Goal: Check status: Check status

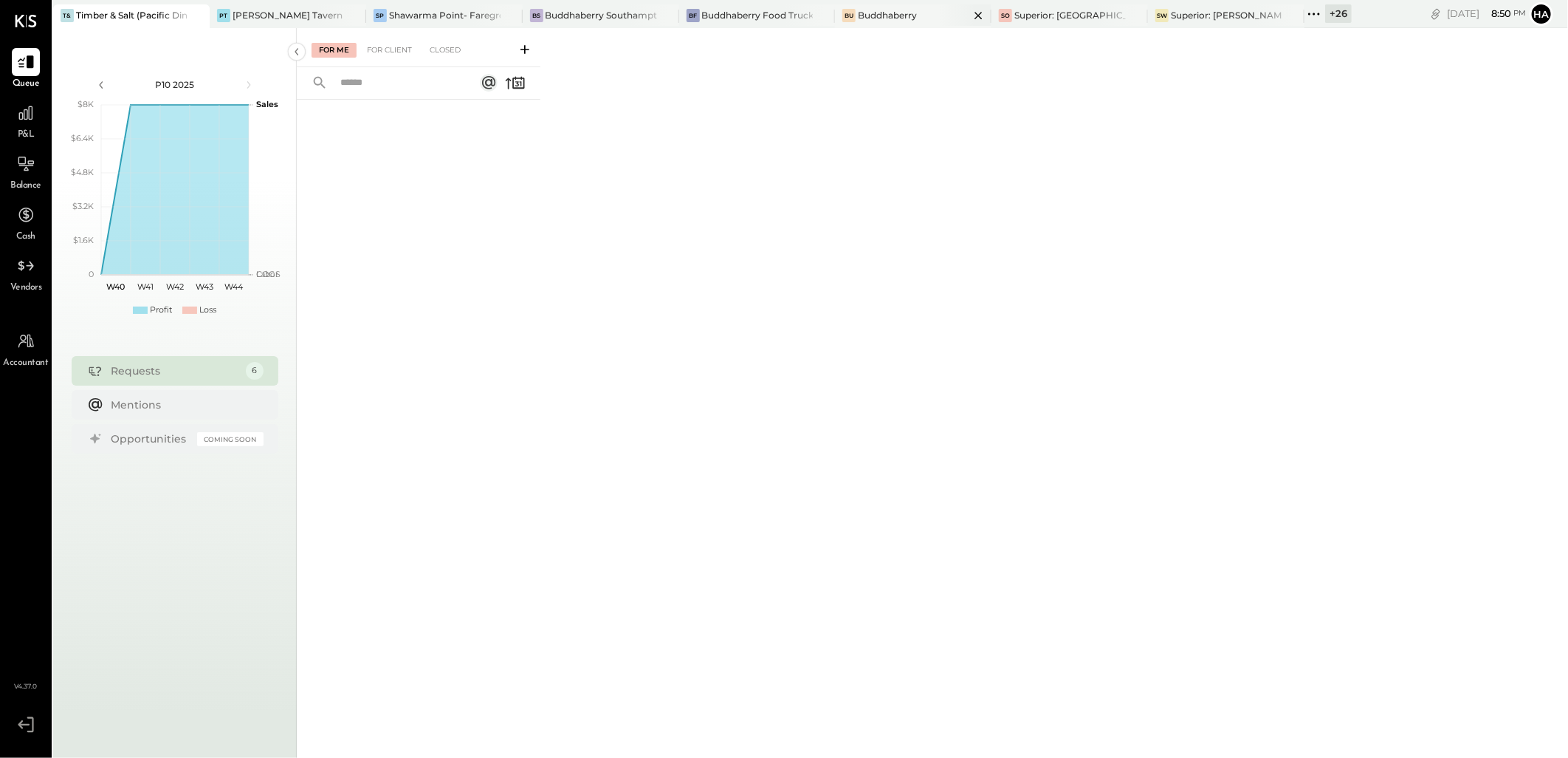
click at [907, 11] on div "Buddhaberry" at bounding box center [888, 15] width 59 height 12
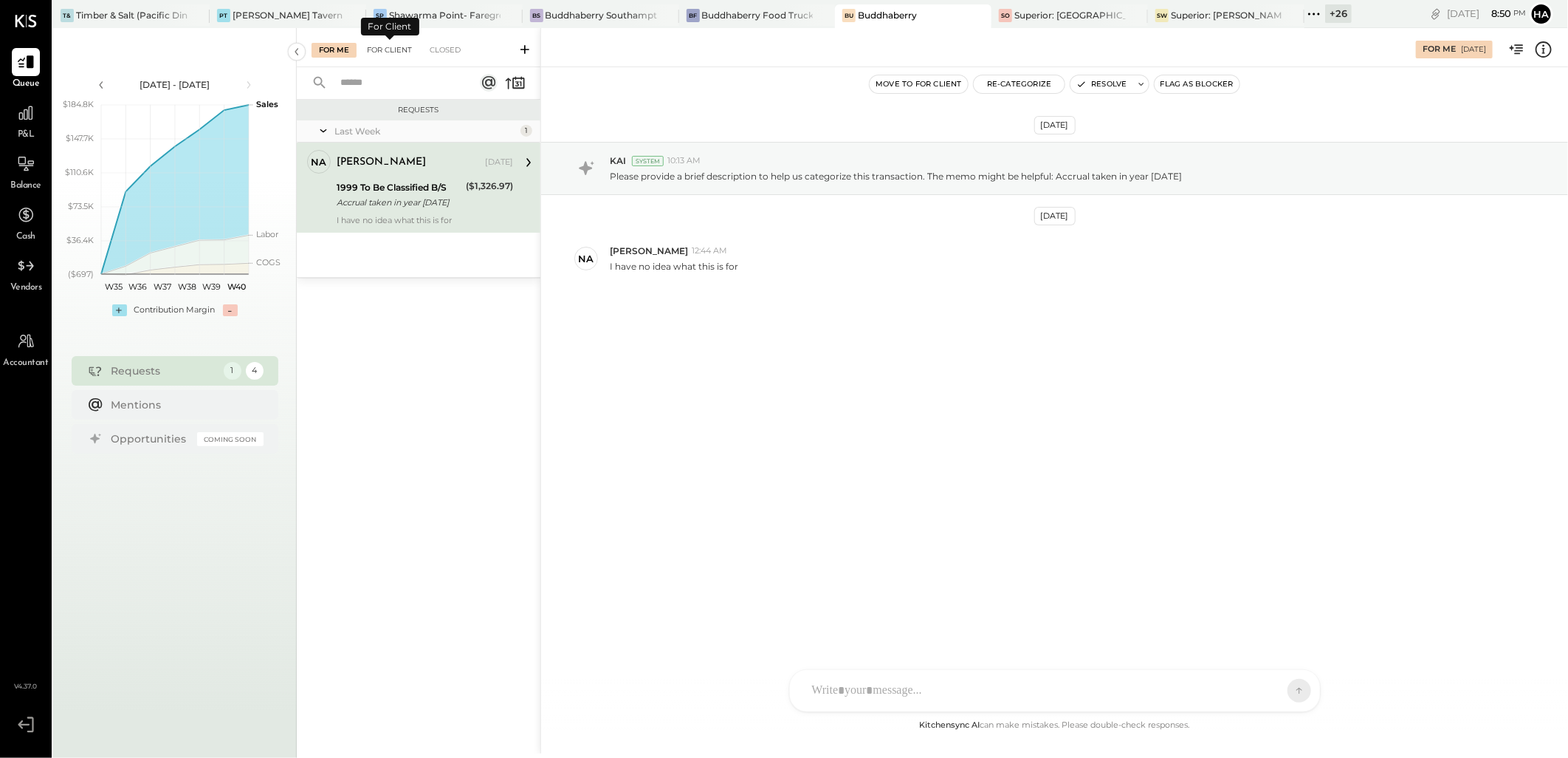
click at [385, 46] on div "For Client" at bounding box center [390, 50] width 60 height 15
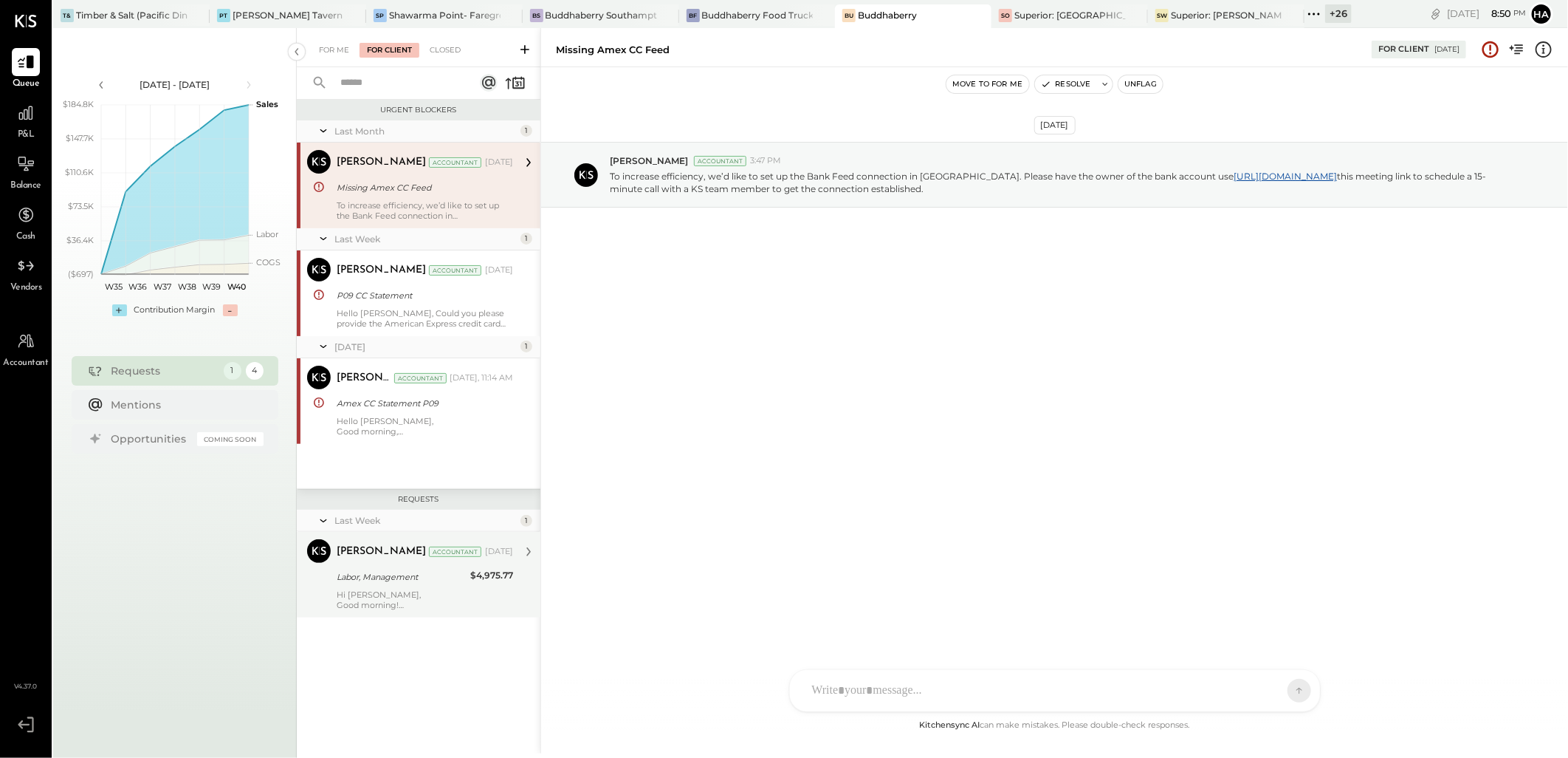
click at [389, 584] on div "Labor, Management" at bounding box center [401, 577] width 129 height 15
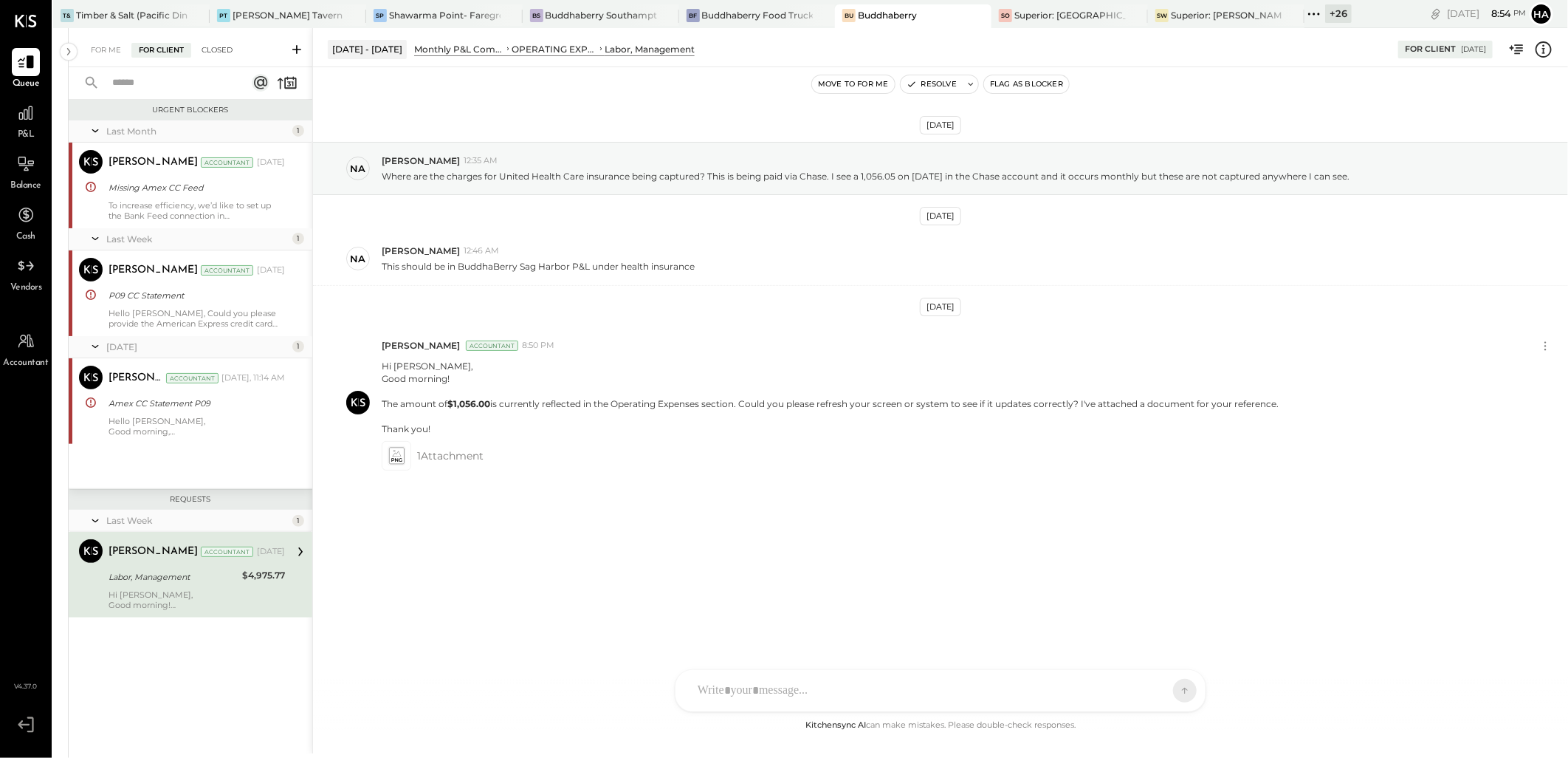
click at [215, 46] on div "Closed" at bounding box center [217, 50] width 46 height 15
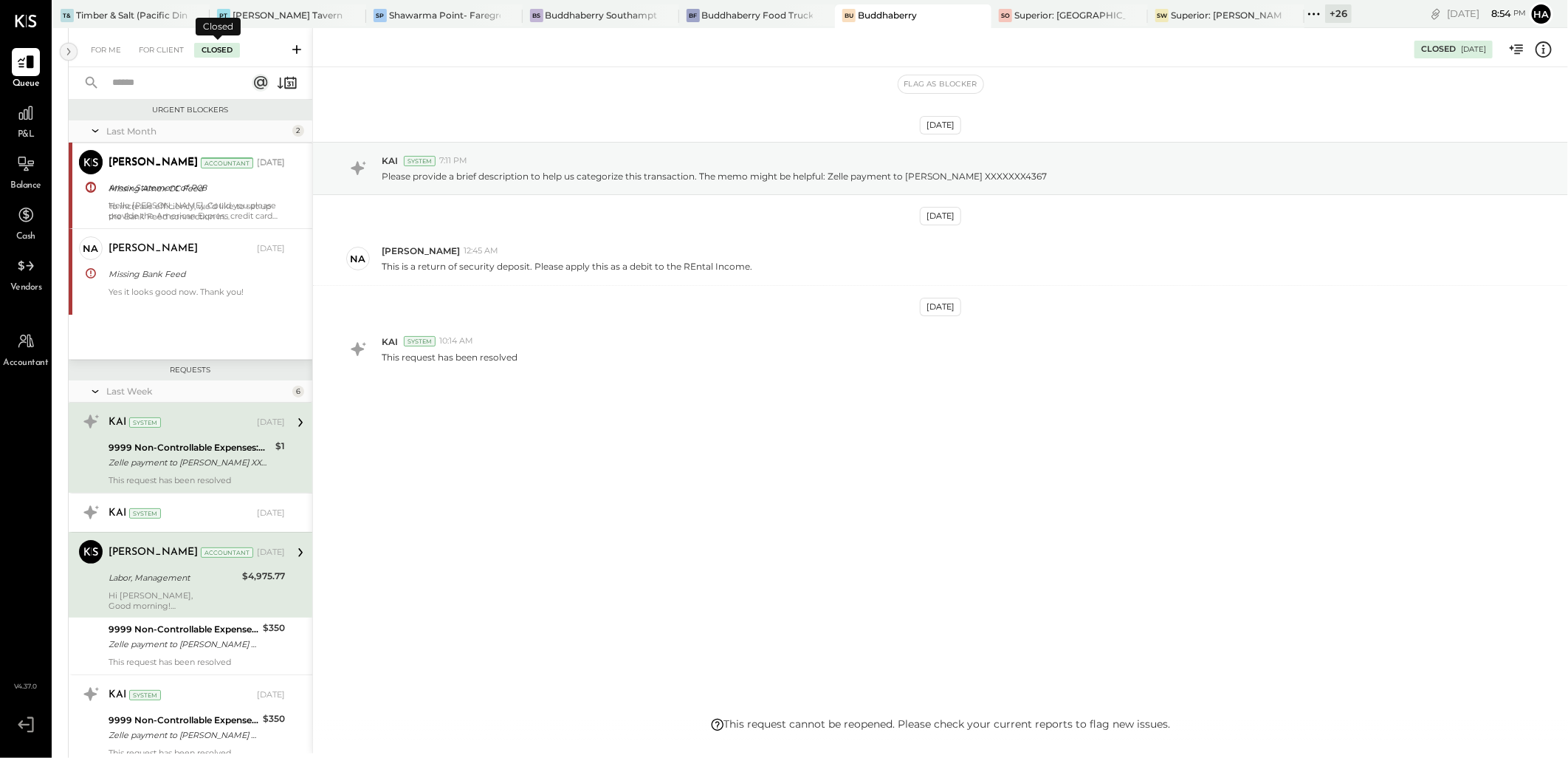
click at [68, 53] on icon at bounding box center [69, 52] width 16 height 26
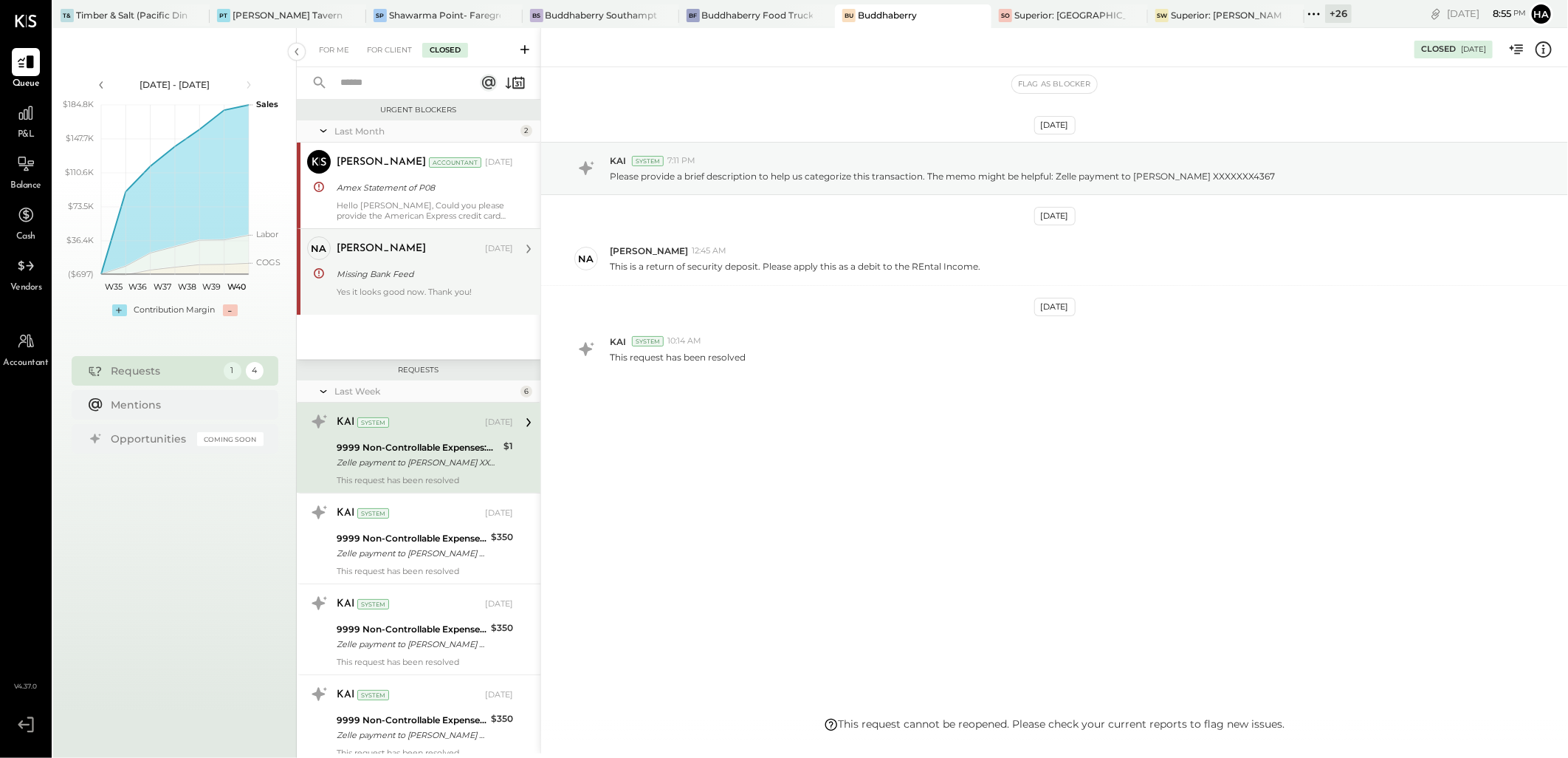
click at [408, 269] on div "Missing Bank Feed" at bounding box center [422, 274] width 172 height 15
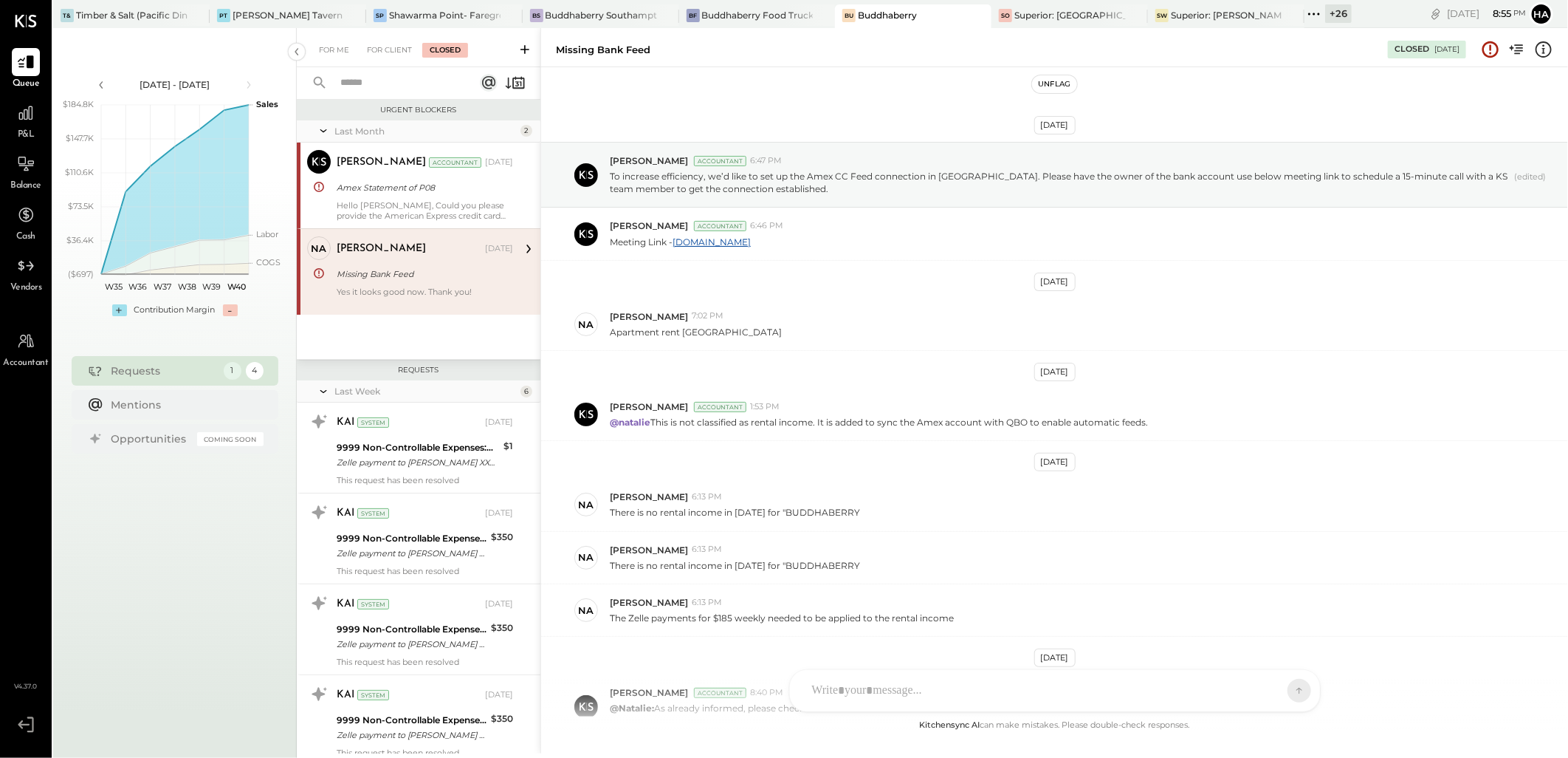
scroll to position [237, 0]
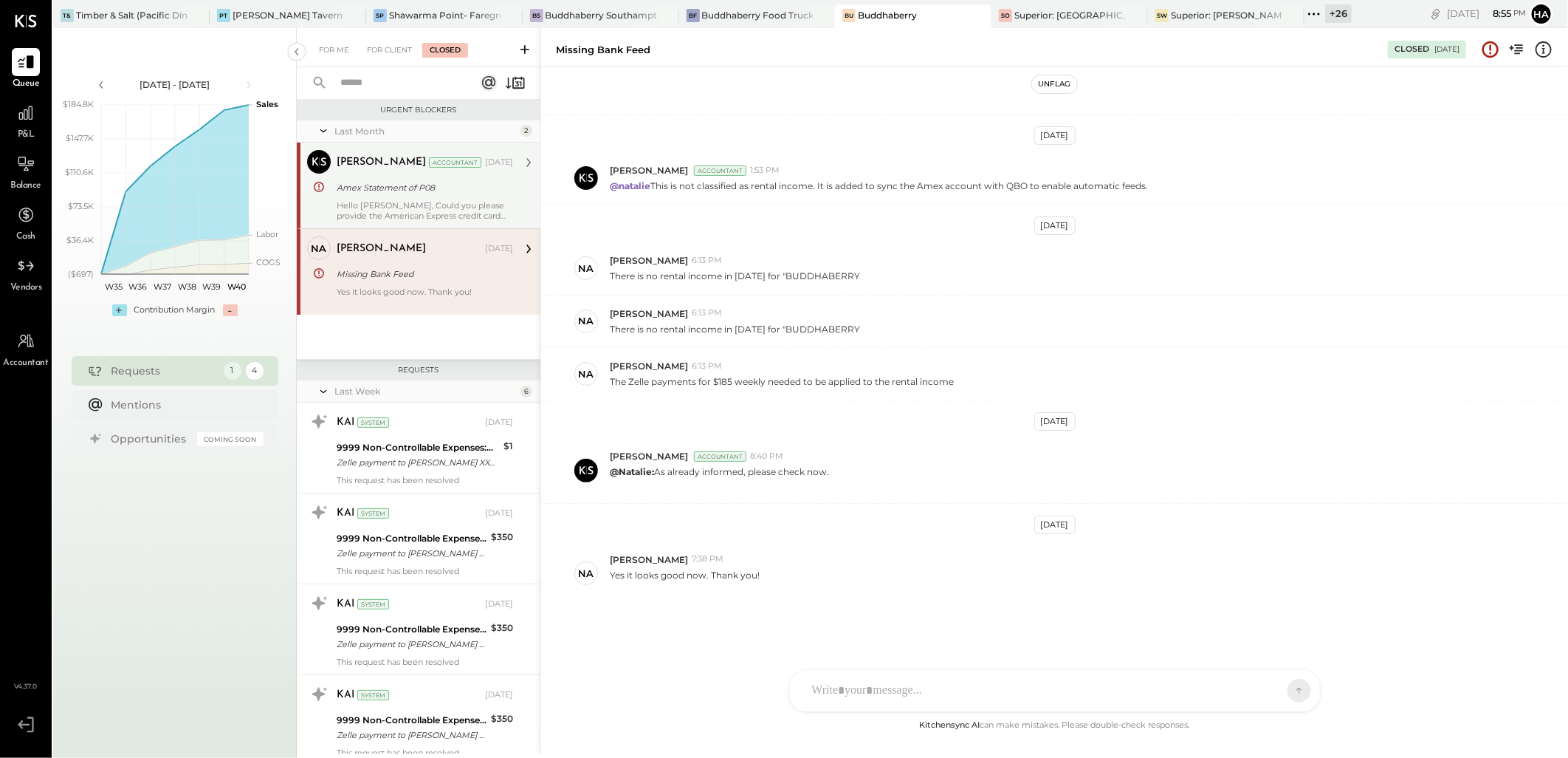
click at [394, 209] on div "Hello [PERSON_NAME], Could you please provide the American Express credit card …" at bounding box center [425, 210] width 176 height 21
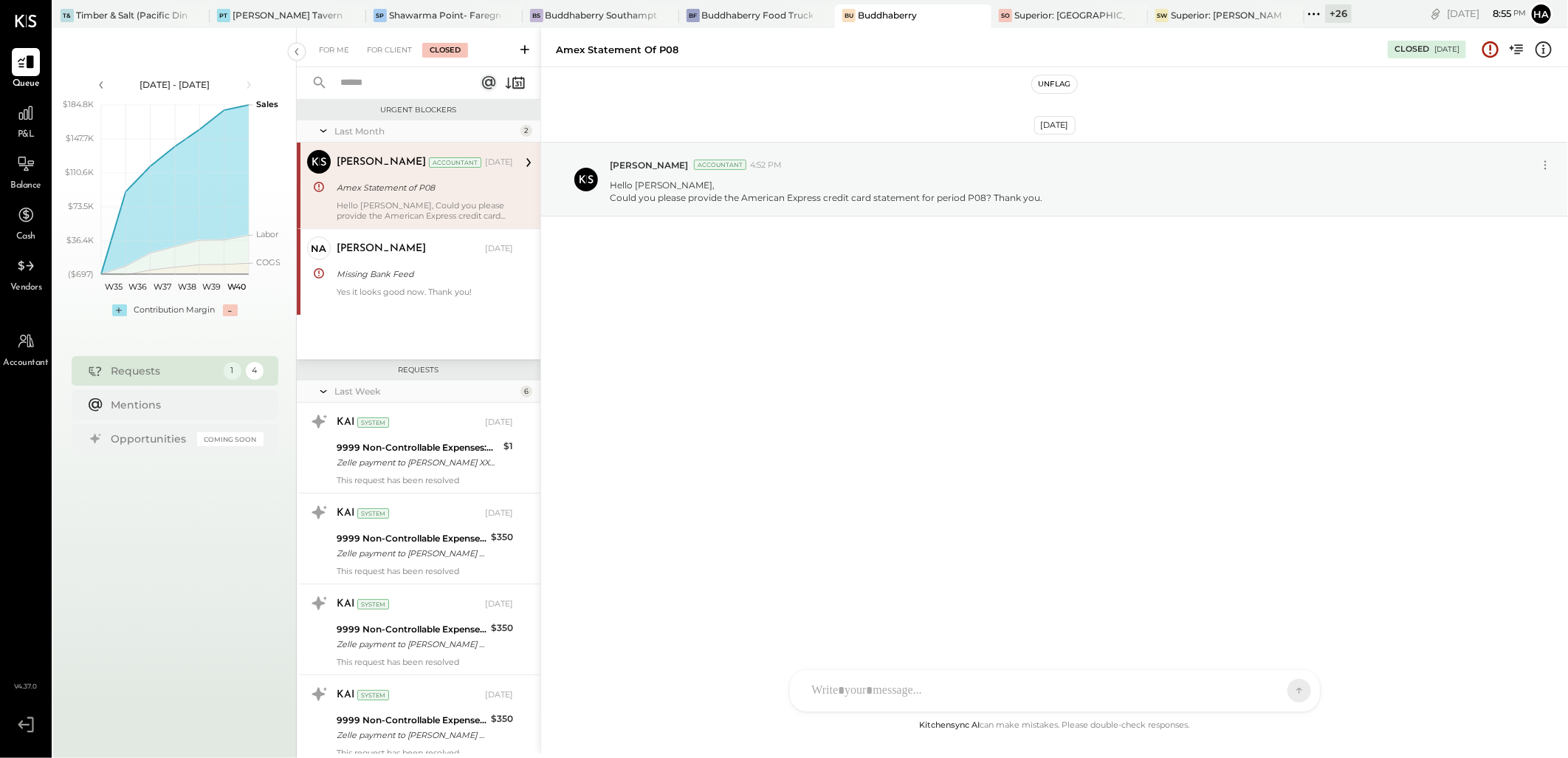
click at [338, 389] on div "Last Week" at bounding box center [425, 391] width 182 height 12
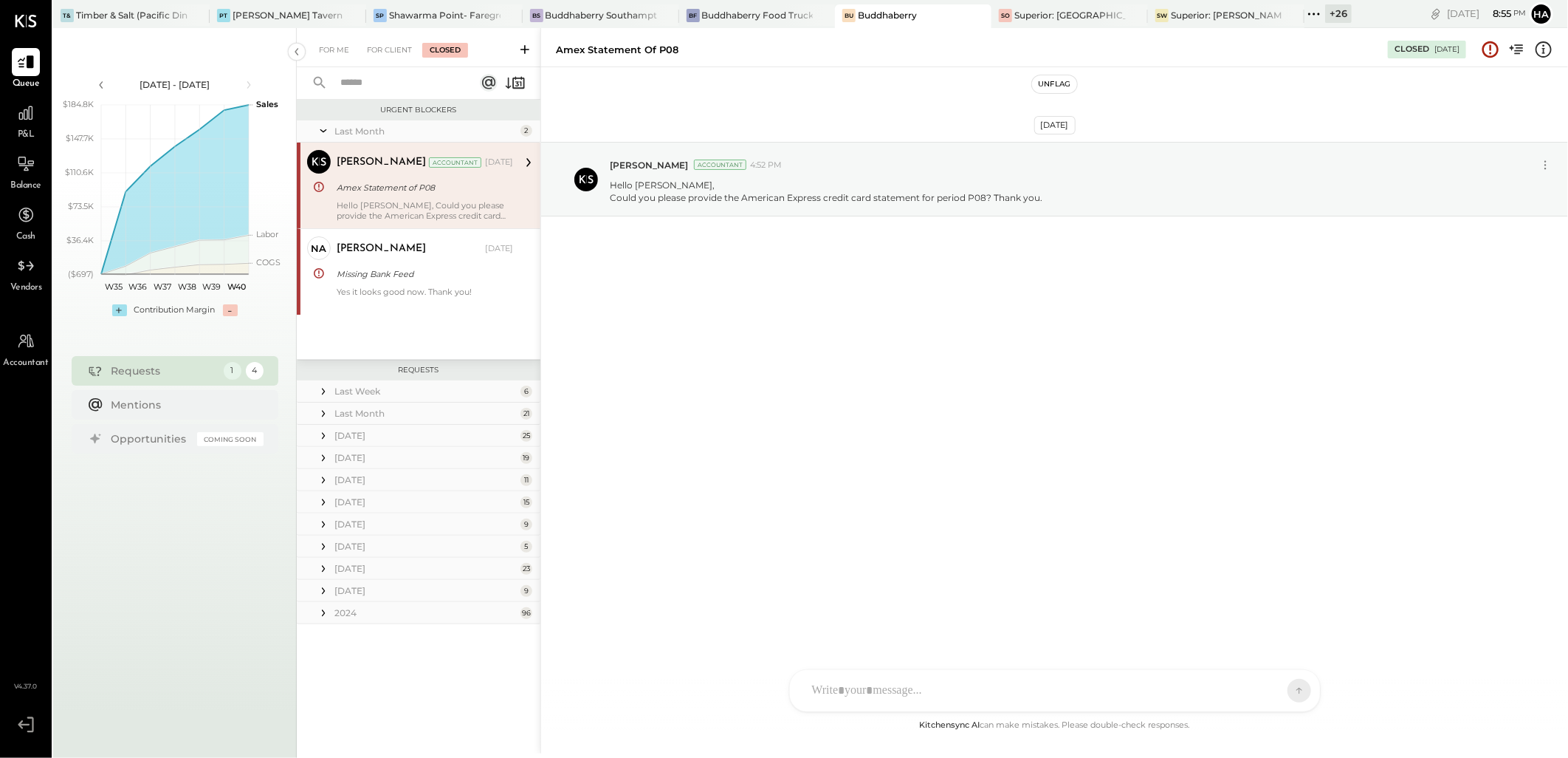
click at [340, 407] on div "Last Month" at bounding box center [425, 413] width 182 height 12
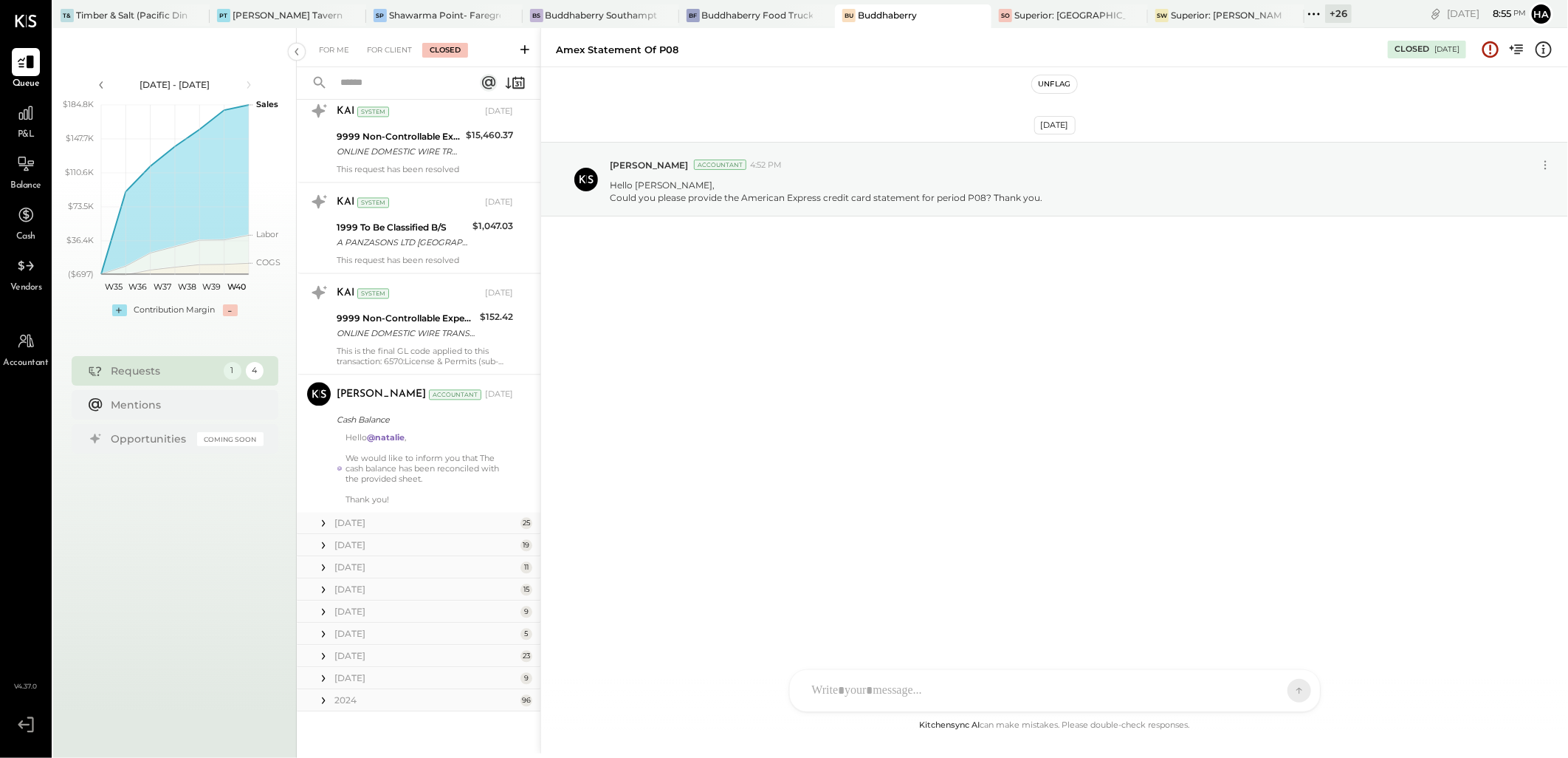
scroll to position [1979, 0]
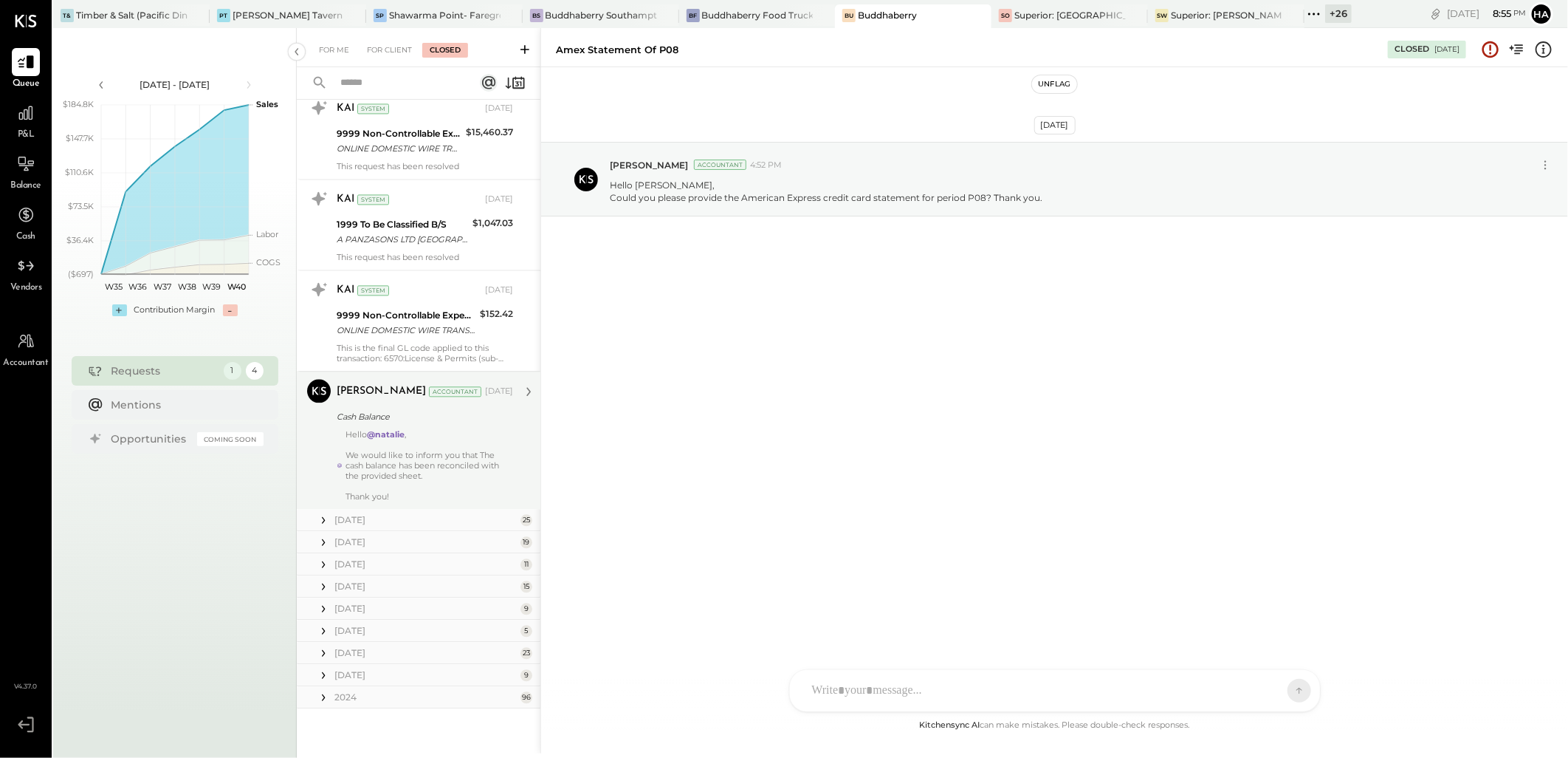
click at [432, 447] on div at bounding box center [429, 444] width 167 height 11
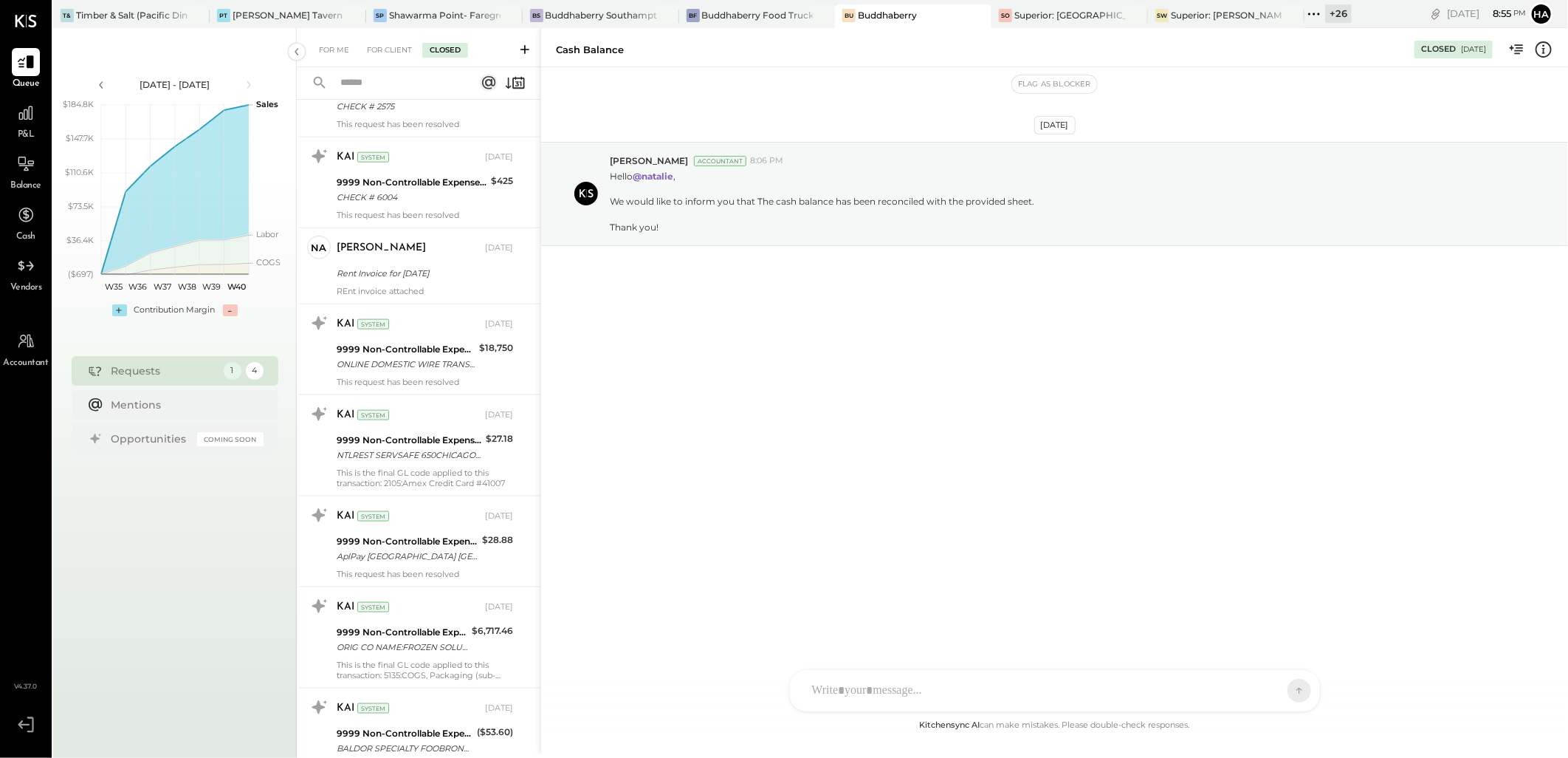
scroll to position [994, 0]
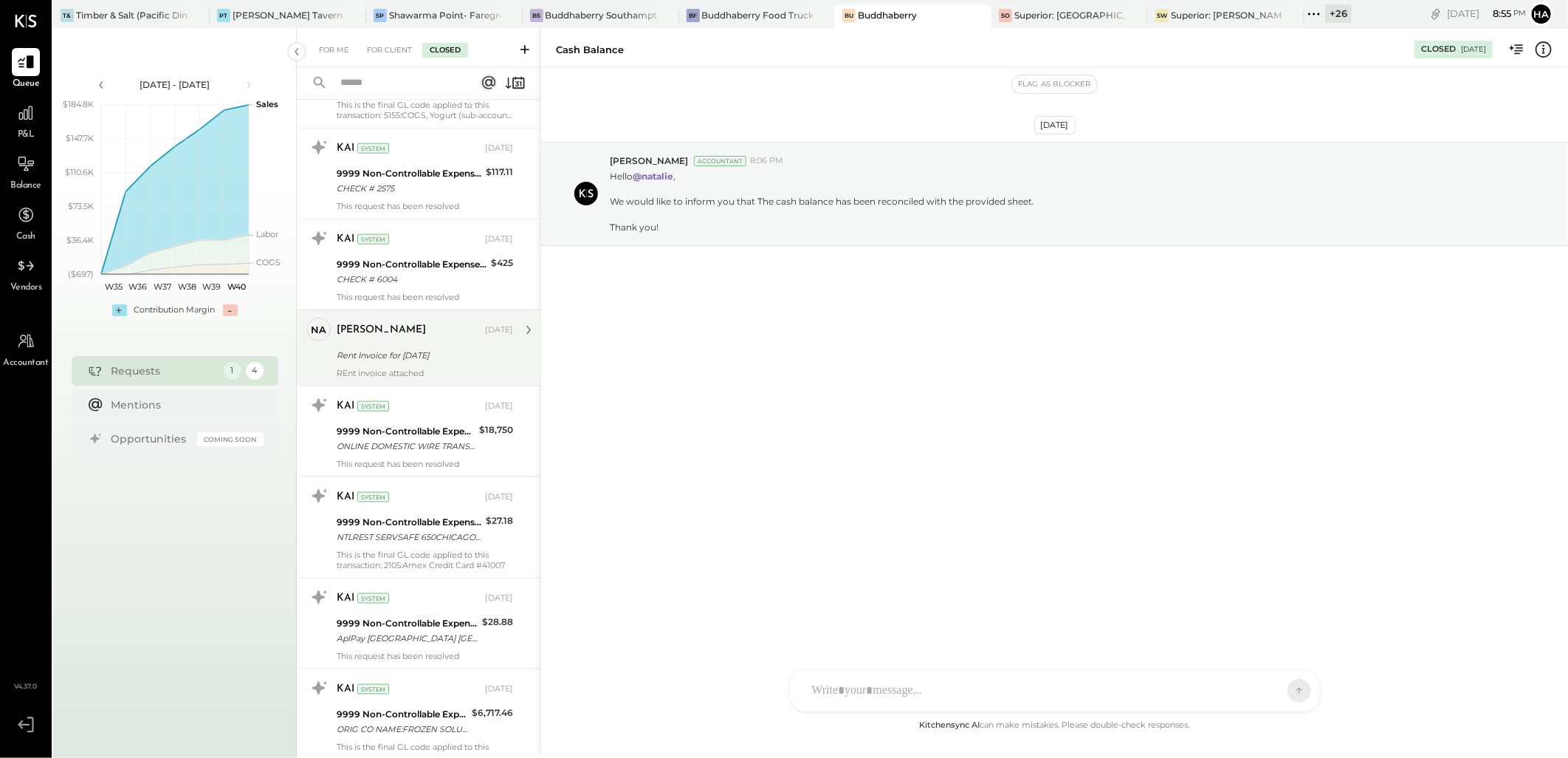
click at [417, 346] on div "Rent Invoice for [DATE]" at bounding box center [422, 355] width 172 height 18
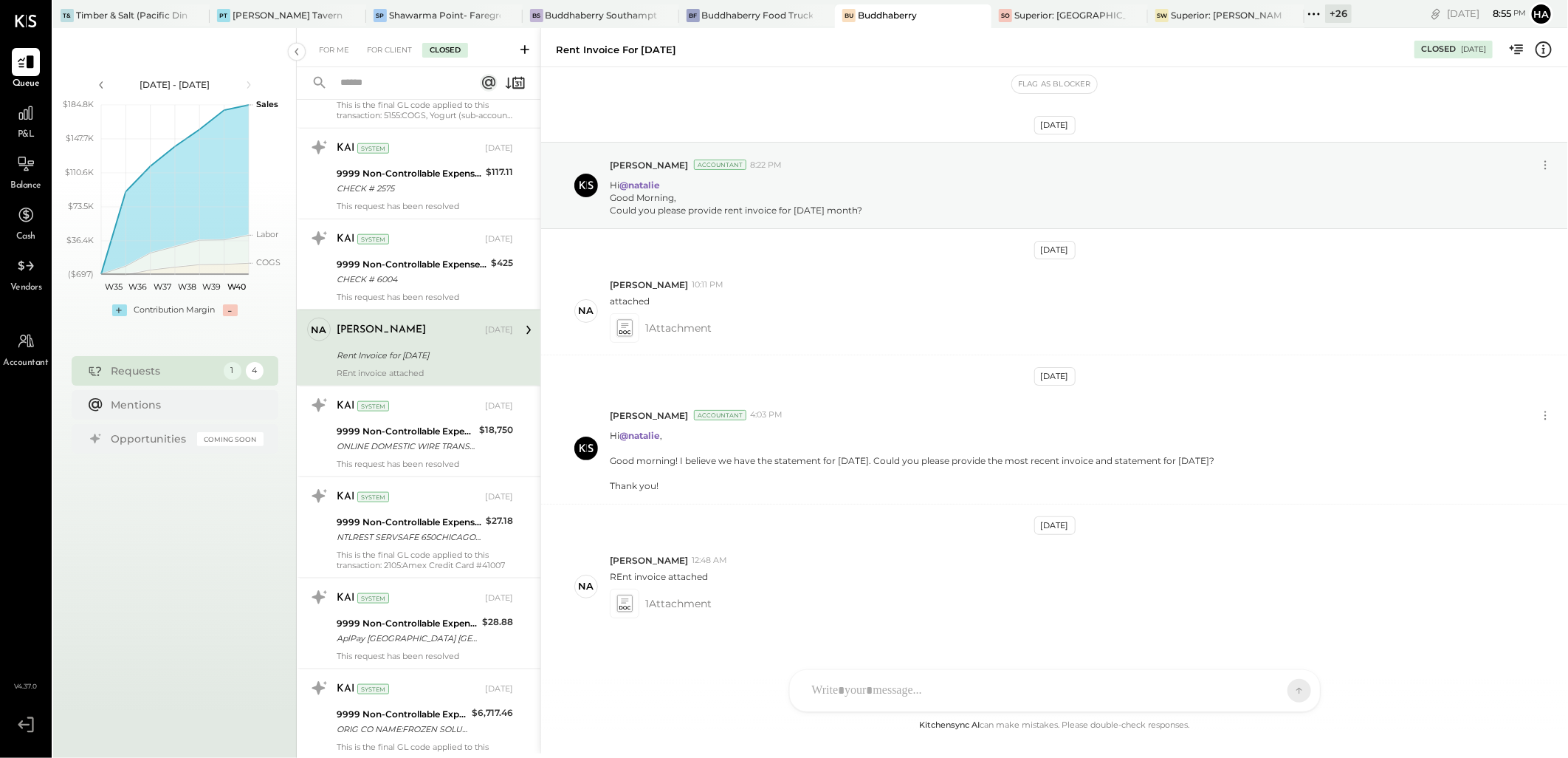
scroll to position [24, 0]
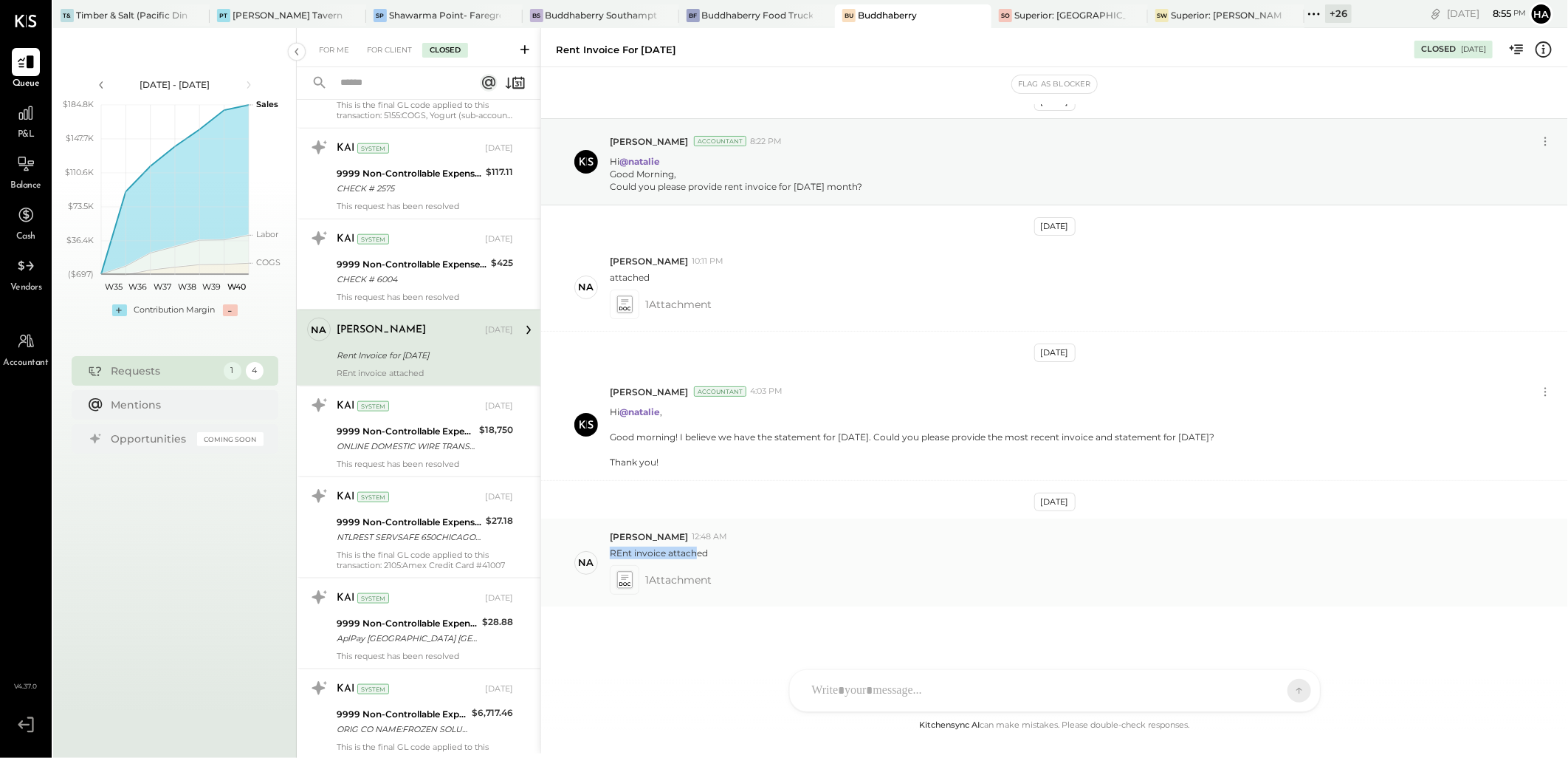
drag, startPoint x: 609, startPoint y: 552, endPoint x: 695, endPoint y: 552, distance: 86.0
click at [695, 552] on p "REnt invoice attached" at bounding box center [658, 552] width 98 height 12
drag, startPoint x: 695, startPoint y: 552, endPoint x: 856, endPoint y: 360, distance: 250.6
click at [856, 360] on div "[DATE] [PERSON_NAME] Accountant 8:22 PM Hi @[PERSON_NAME] Morning, Could you pl…" at bounding box center [1054, 409] width 1027 height 612
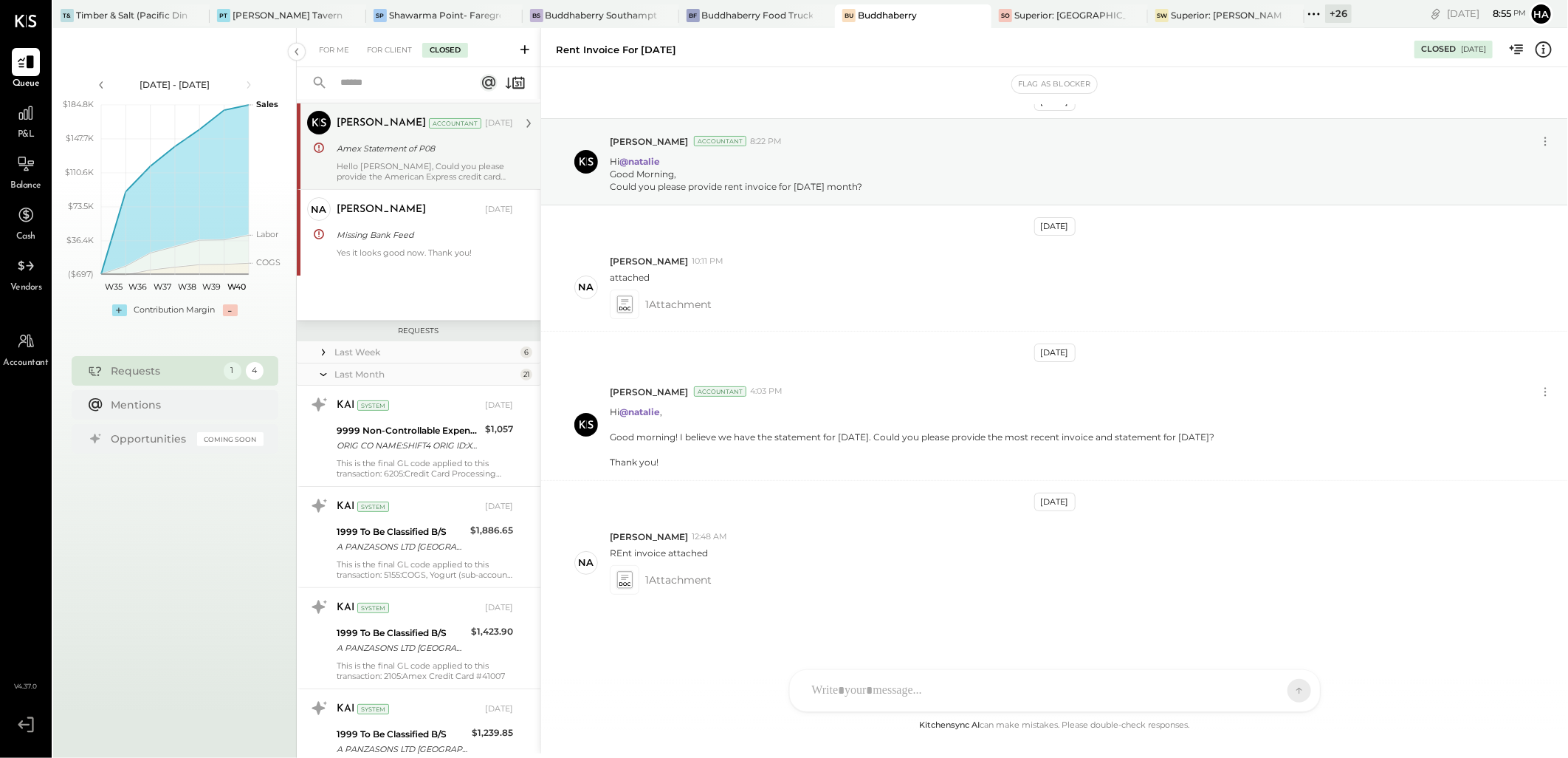
scroll to position [10, 0]
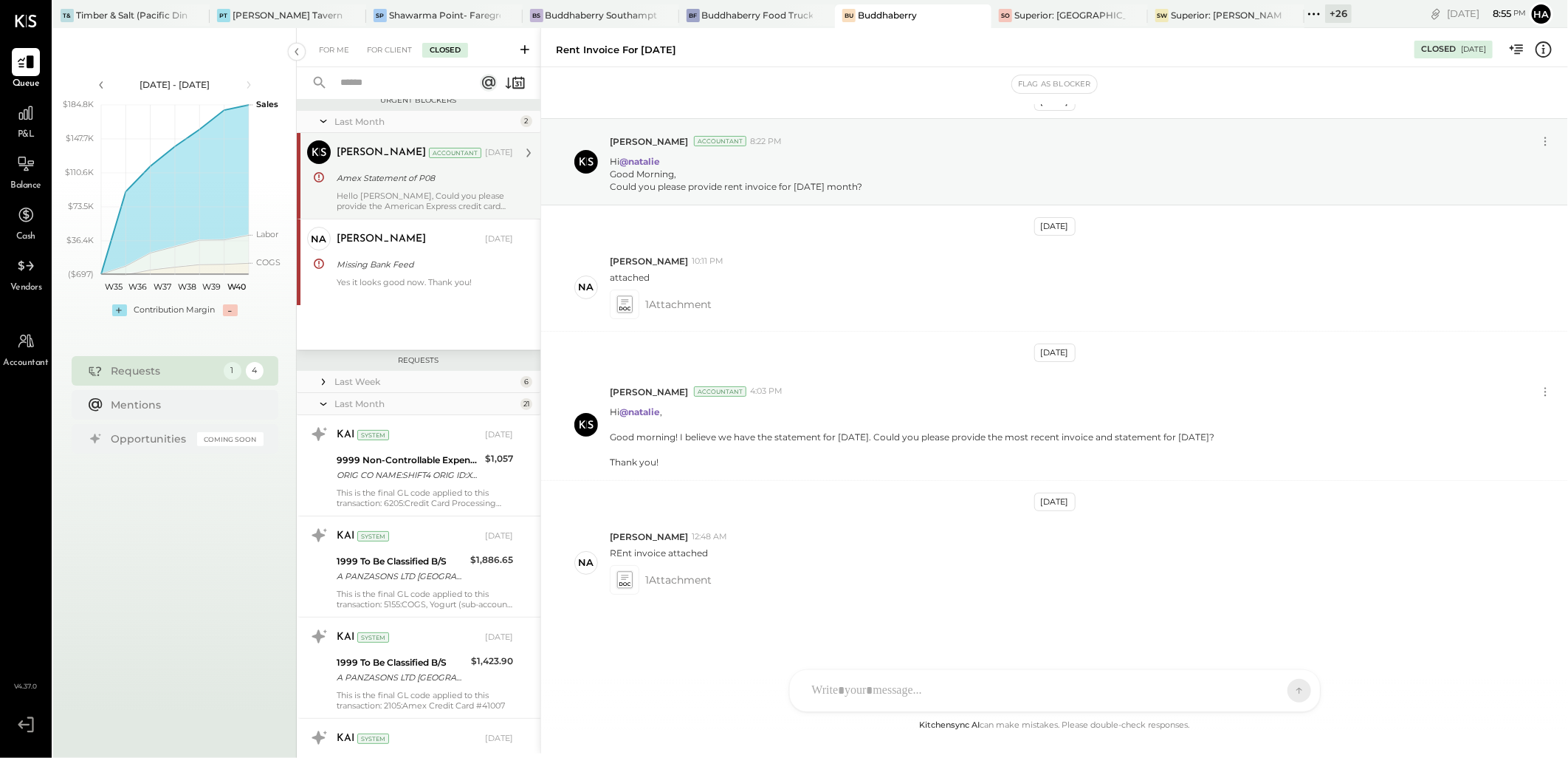
click at [364, 401] on div "Last Month" at bounding box center [425, 403] width 182 height 12
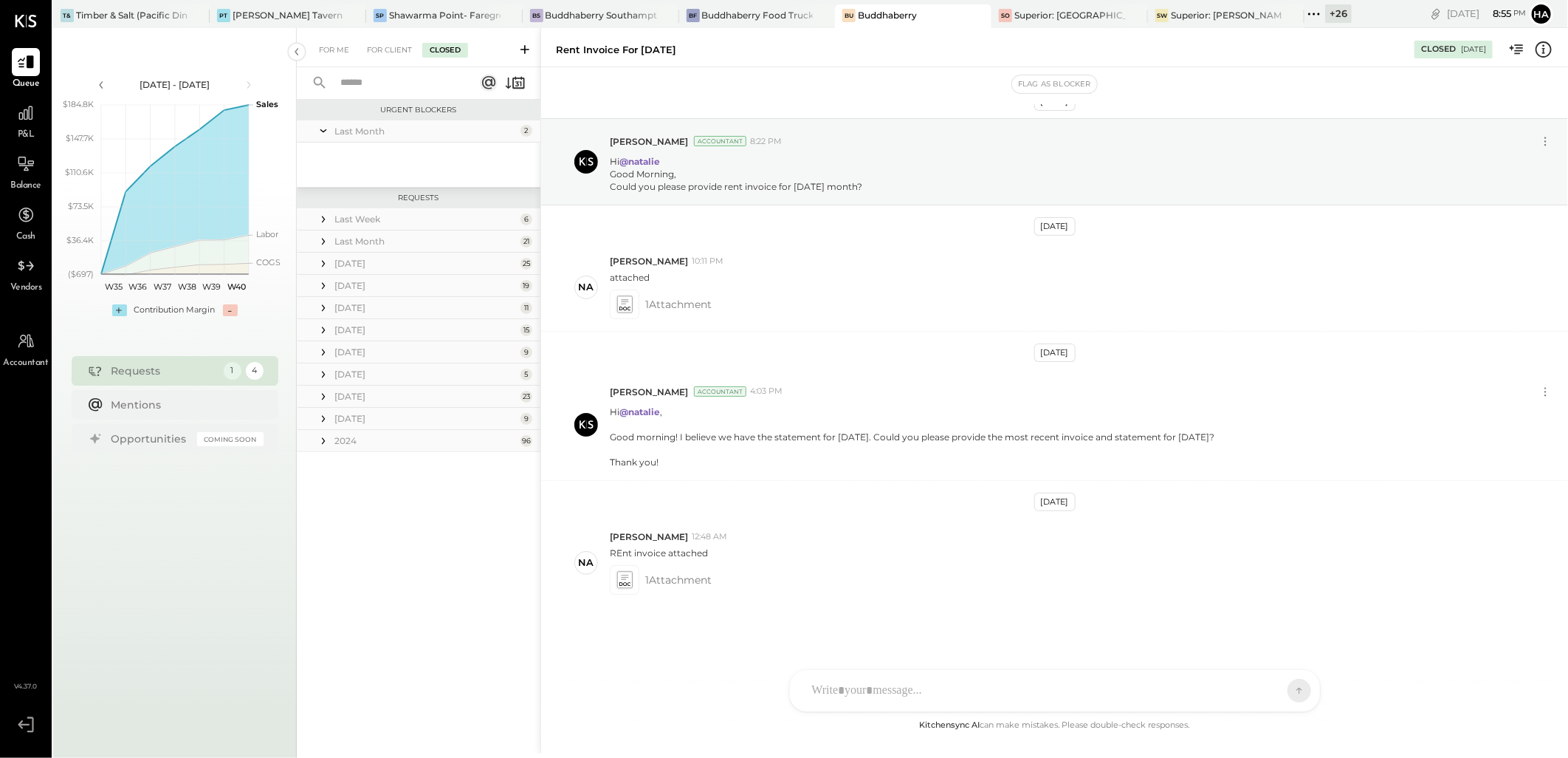
scroll to position [0, 0]
click at [370, 264] on div "[DATE]" at bounding box center [425, 263] width 182 height 12
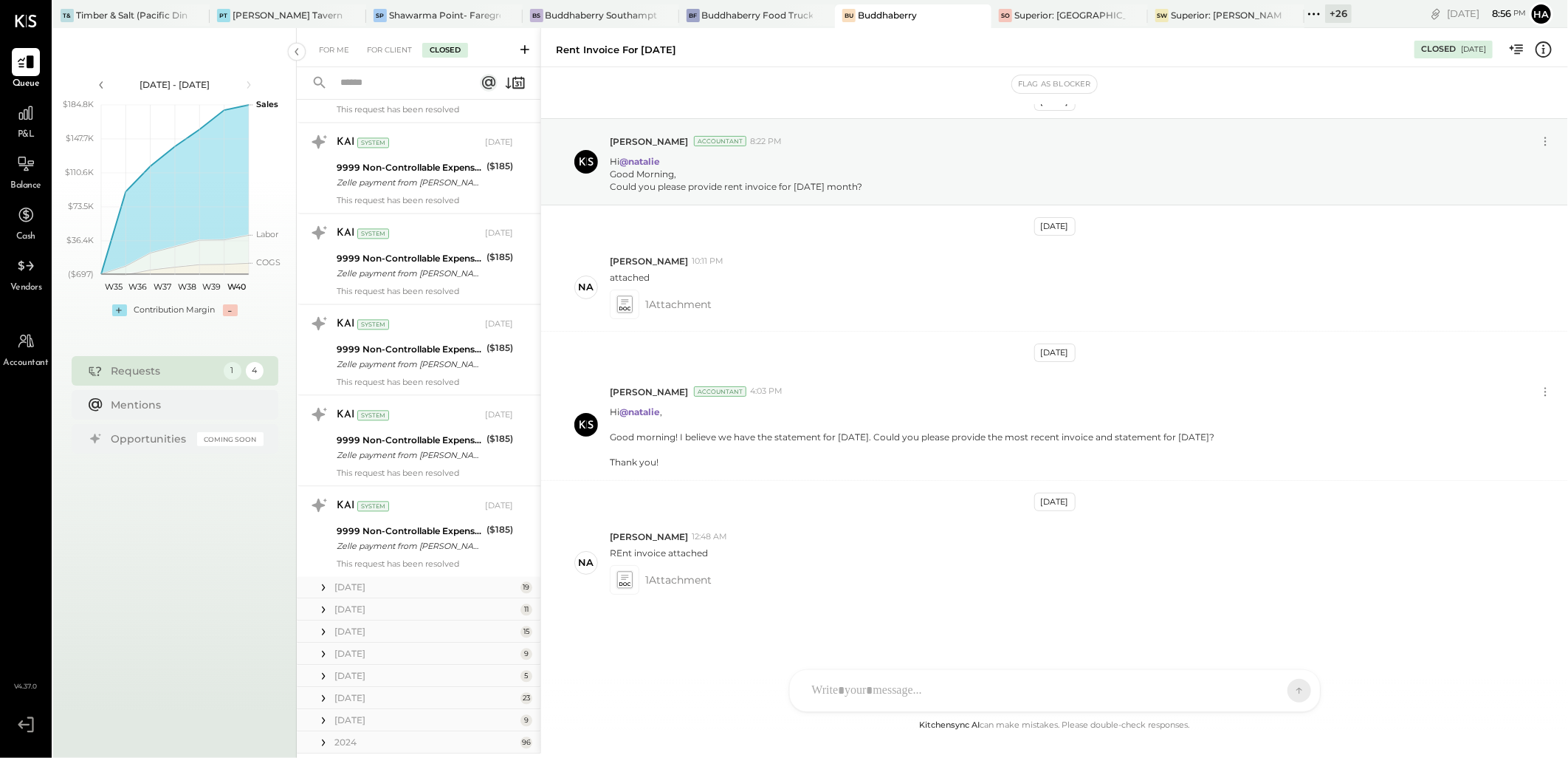
scroll to position [2014, 0]
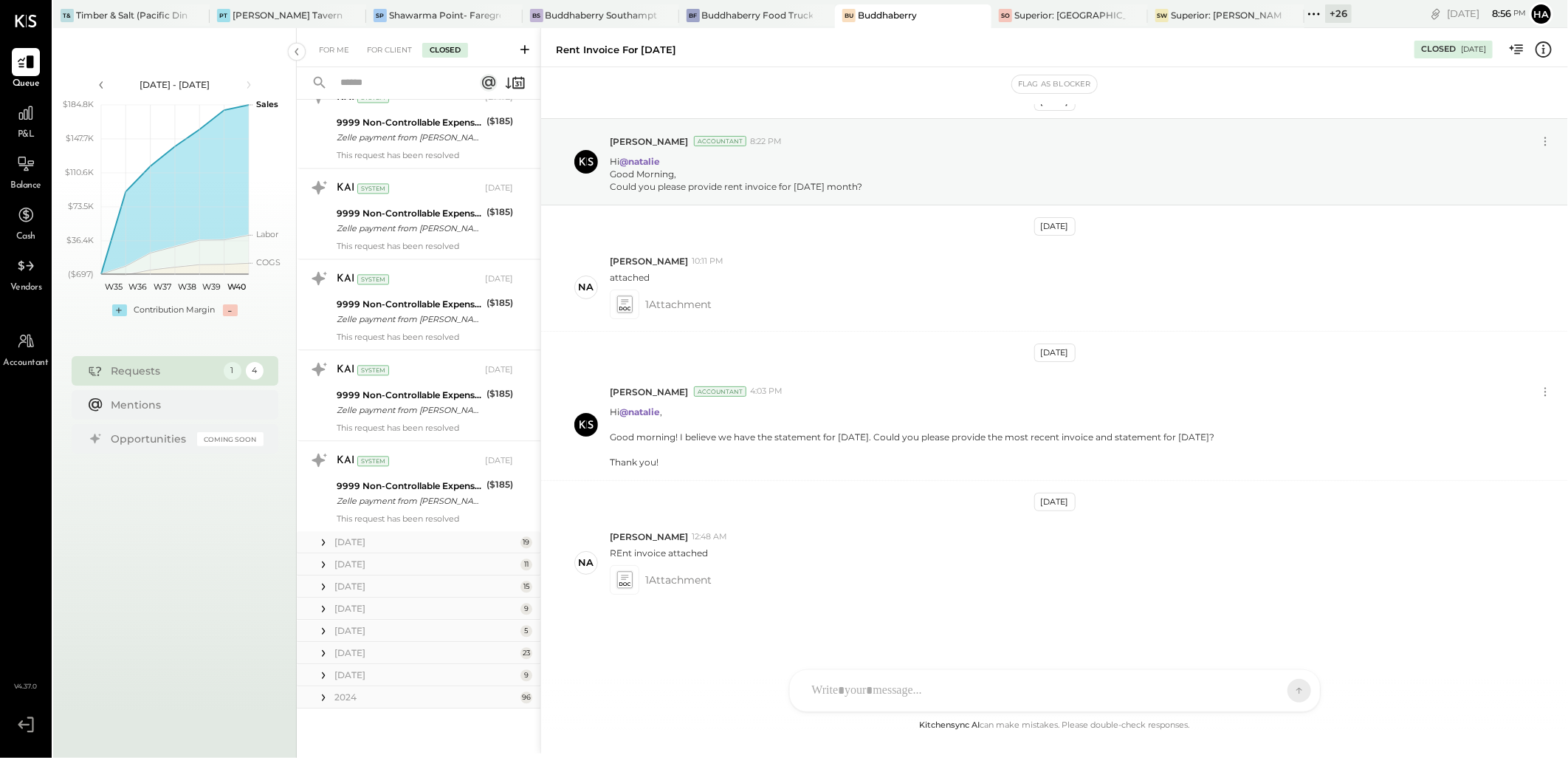
click at [338, 540] on div "[DATE]" at bounding box center [425, 541] width 182 height 12
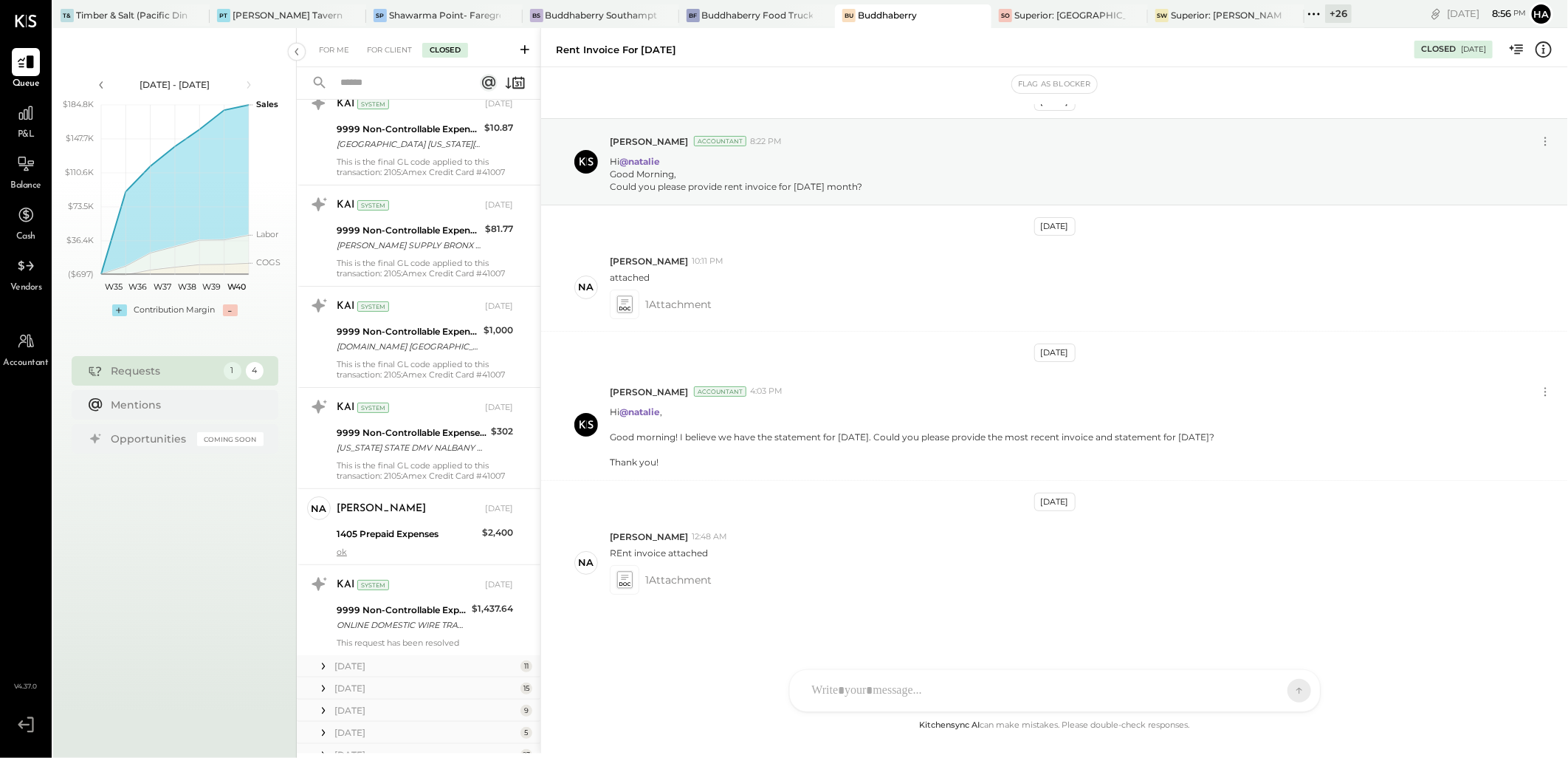
scroll to position [3778, 0]
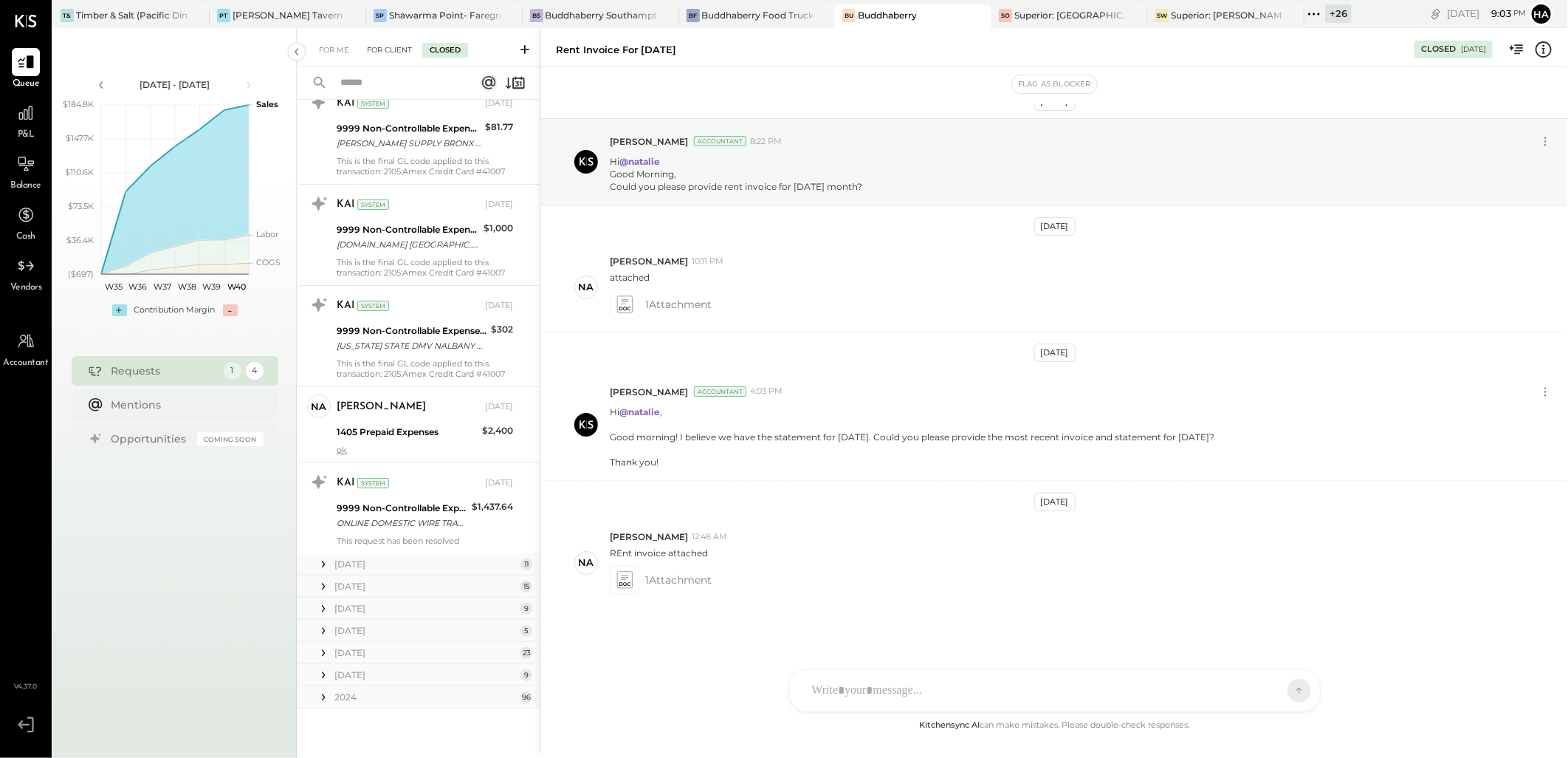
click at [381, 52] on div "For Client" at bounding box center [390, 50] width 60 height 15
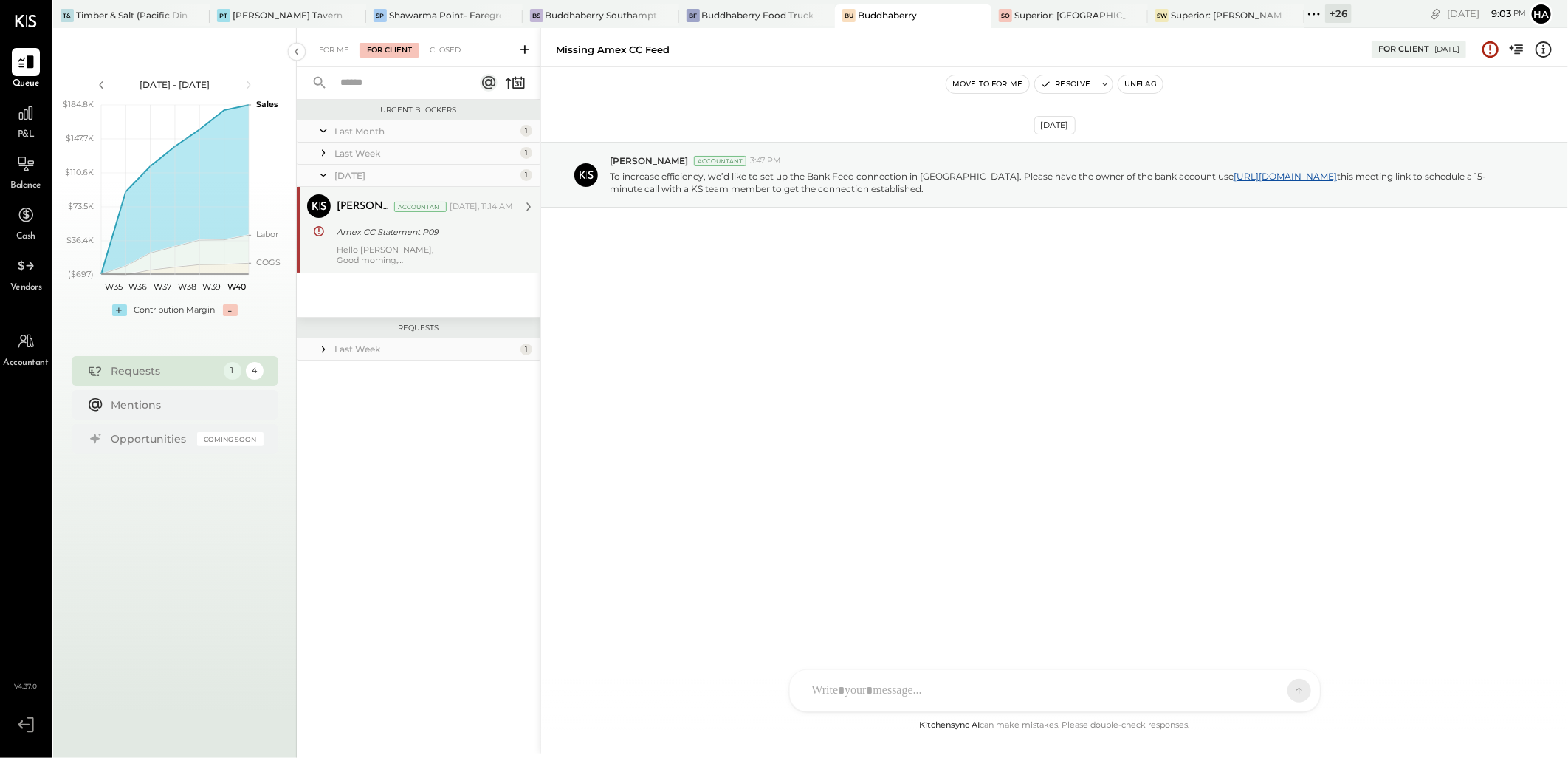
click at [399, 246] on div "Hello [PERSON_NAME], Good morning, Could you please provide the American Expres…" at bounding box center [425, 255] width 176 height 21
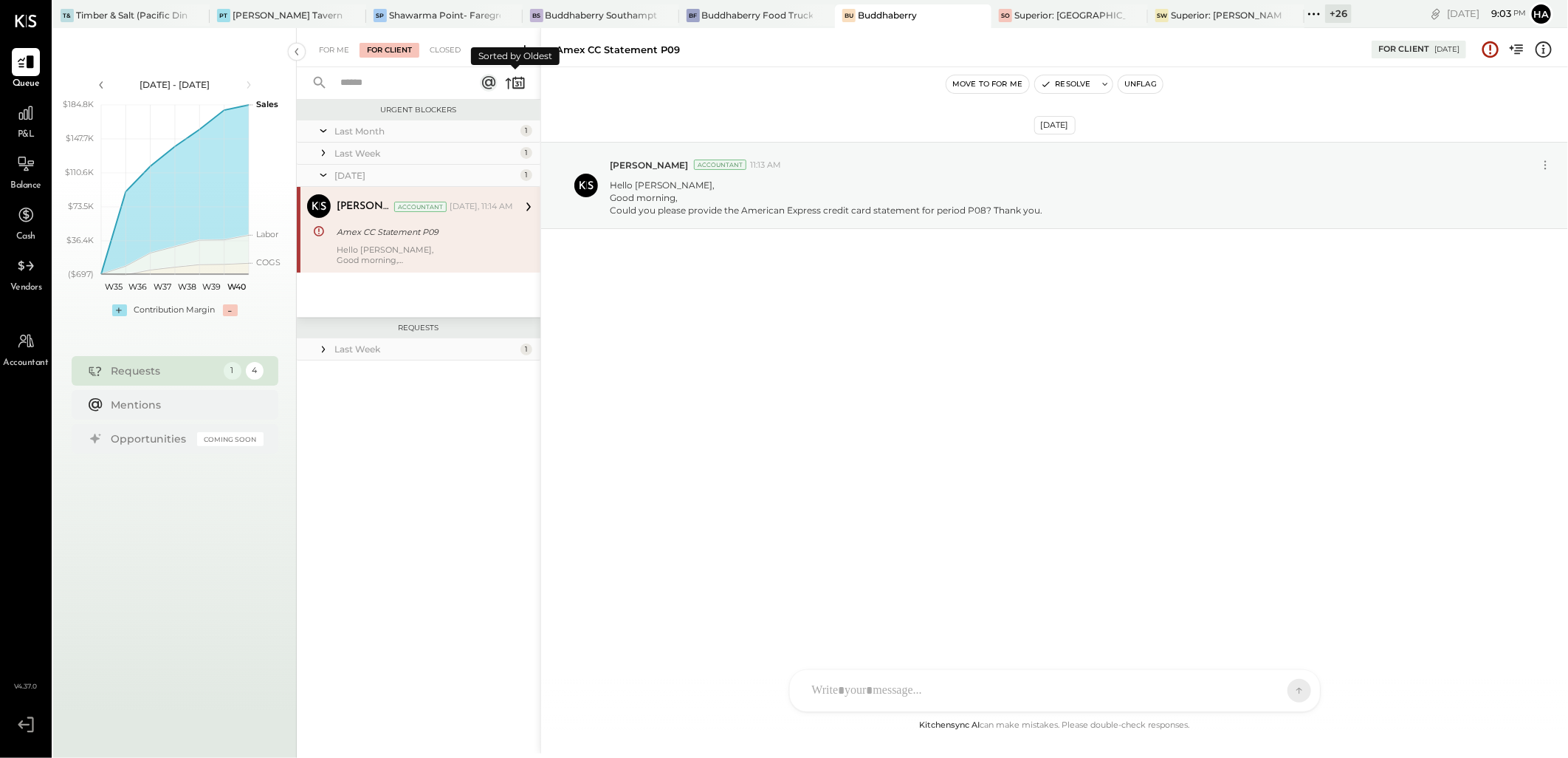
click at [508, 83] on icon at bounding box center [508, 83] width 6 height 11
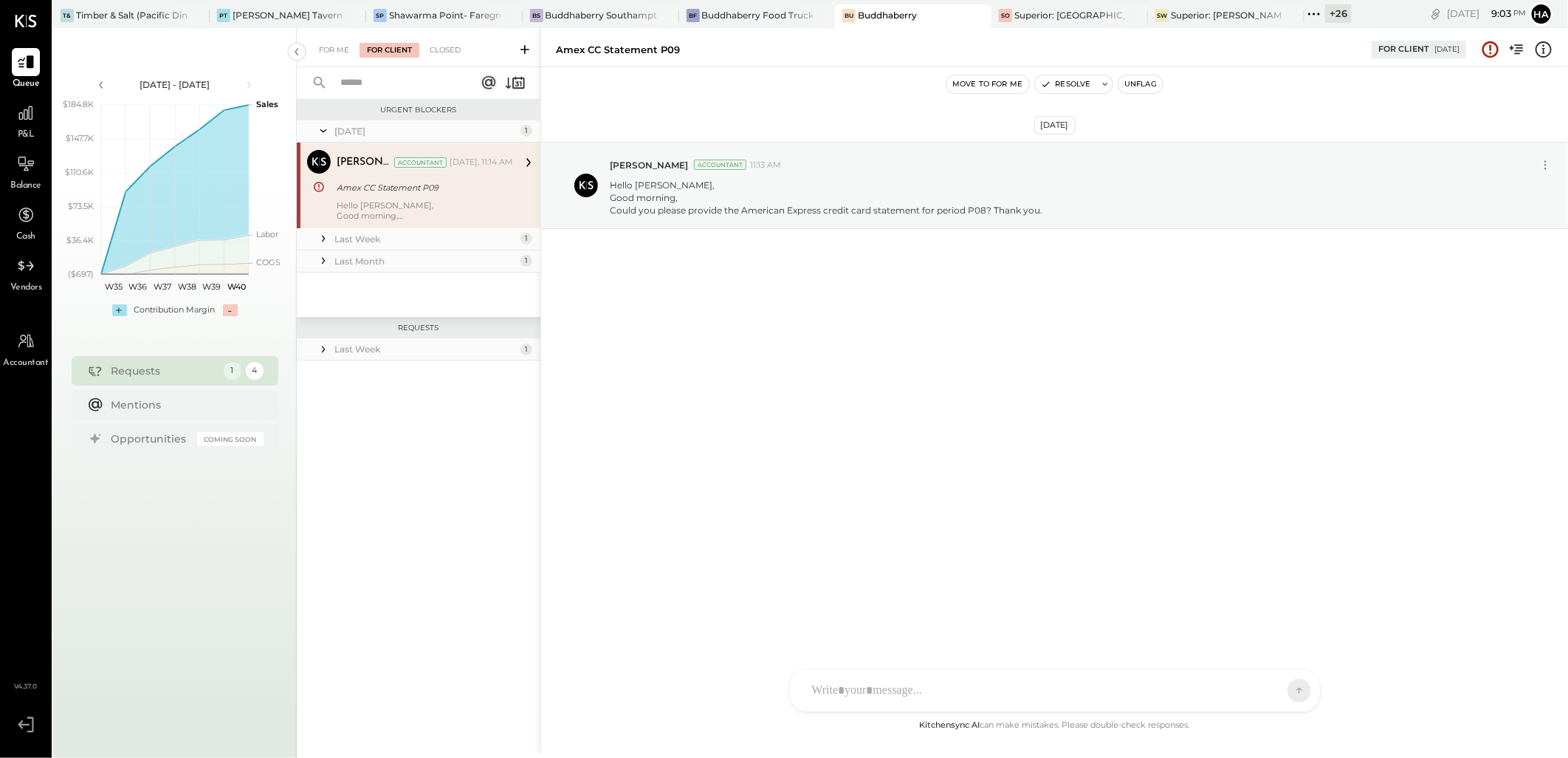
click at [323, 261] on icon at bounding box center [324, 260] width 15 height 15
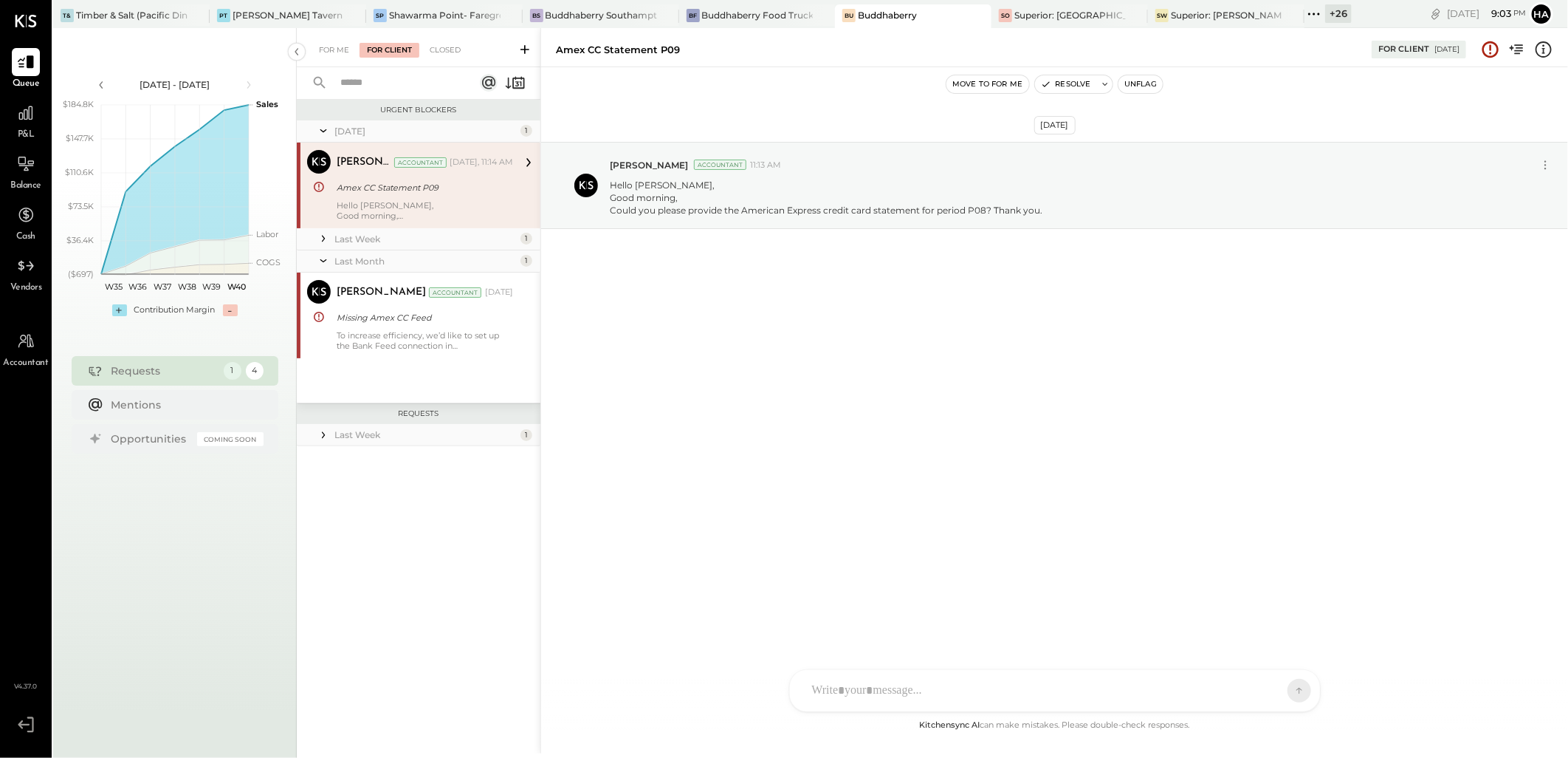
click at [327, 235] on icon at bounding box center [324, 239] width 15 height 15
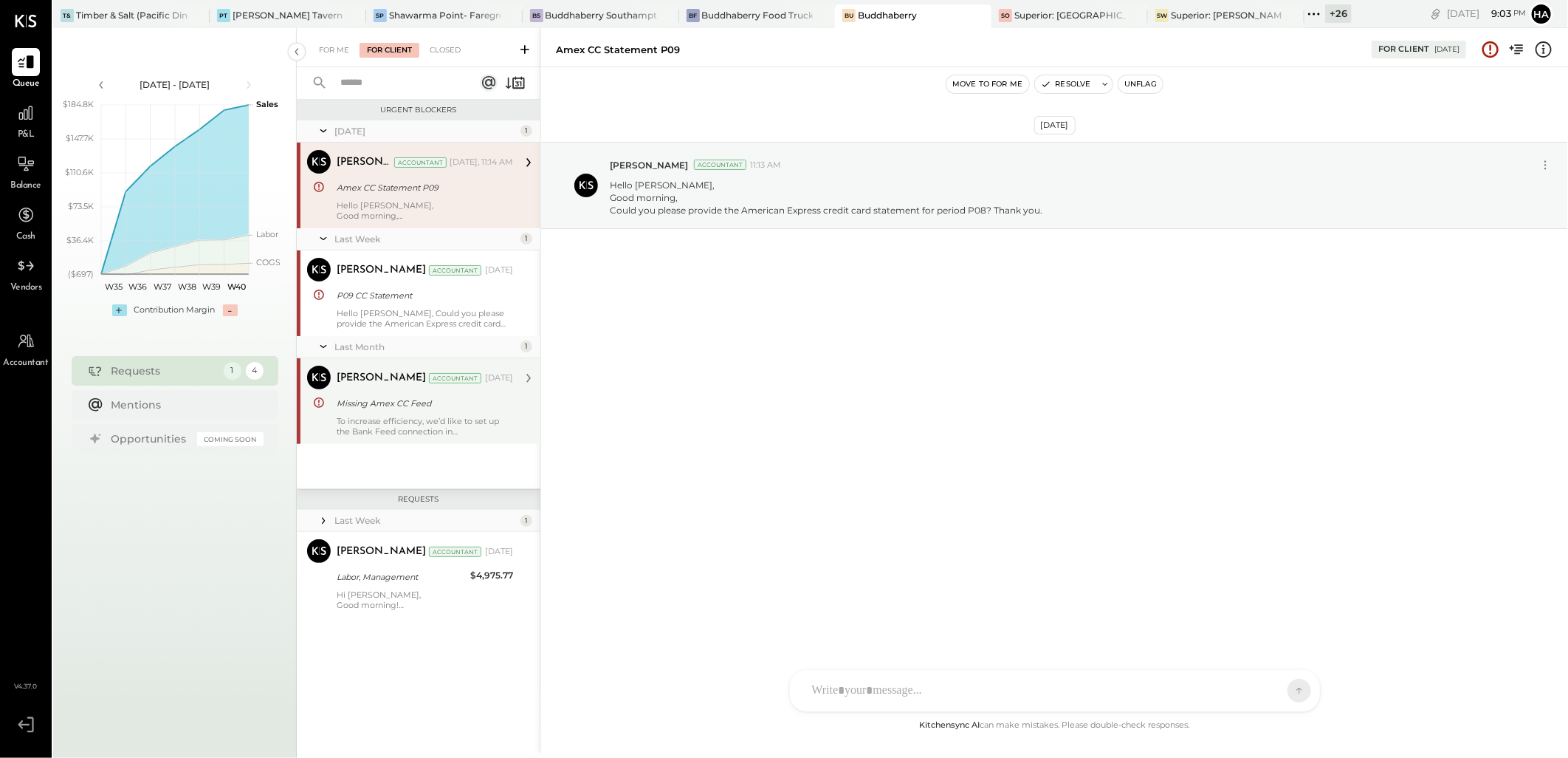
click at [414, 410] on div "Missing Amex CC Feed" at bounding box center [422, 404] width 172 height 18
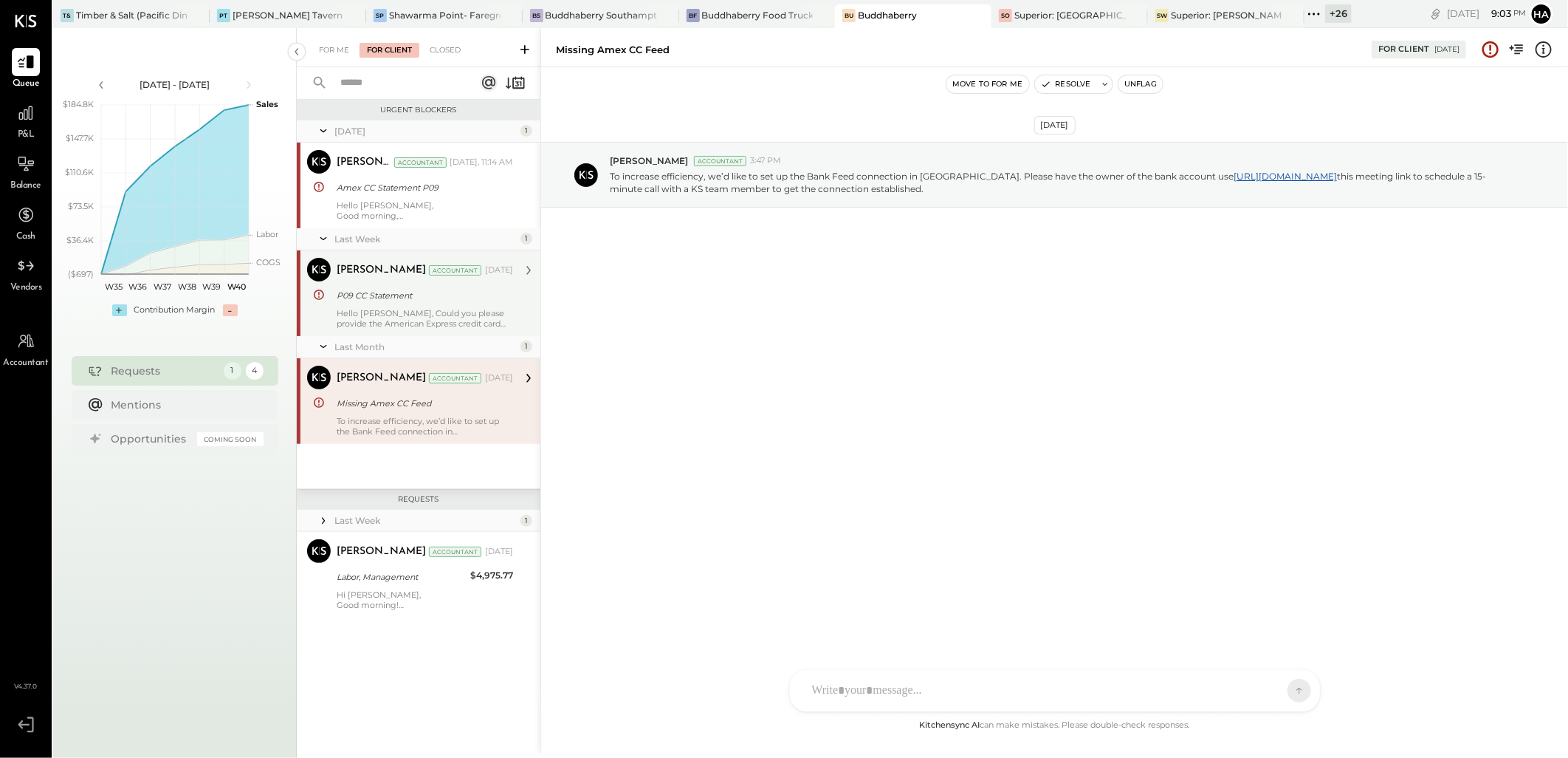
click at [411, 314] on div "Hello [PERSON_NAME], Could you please provide the American Express credit card …" at bounding box center [425, 318] width 176 height 21
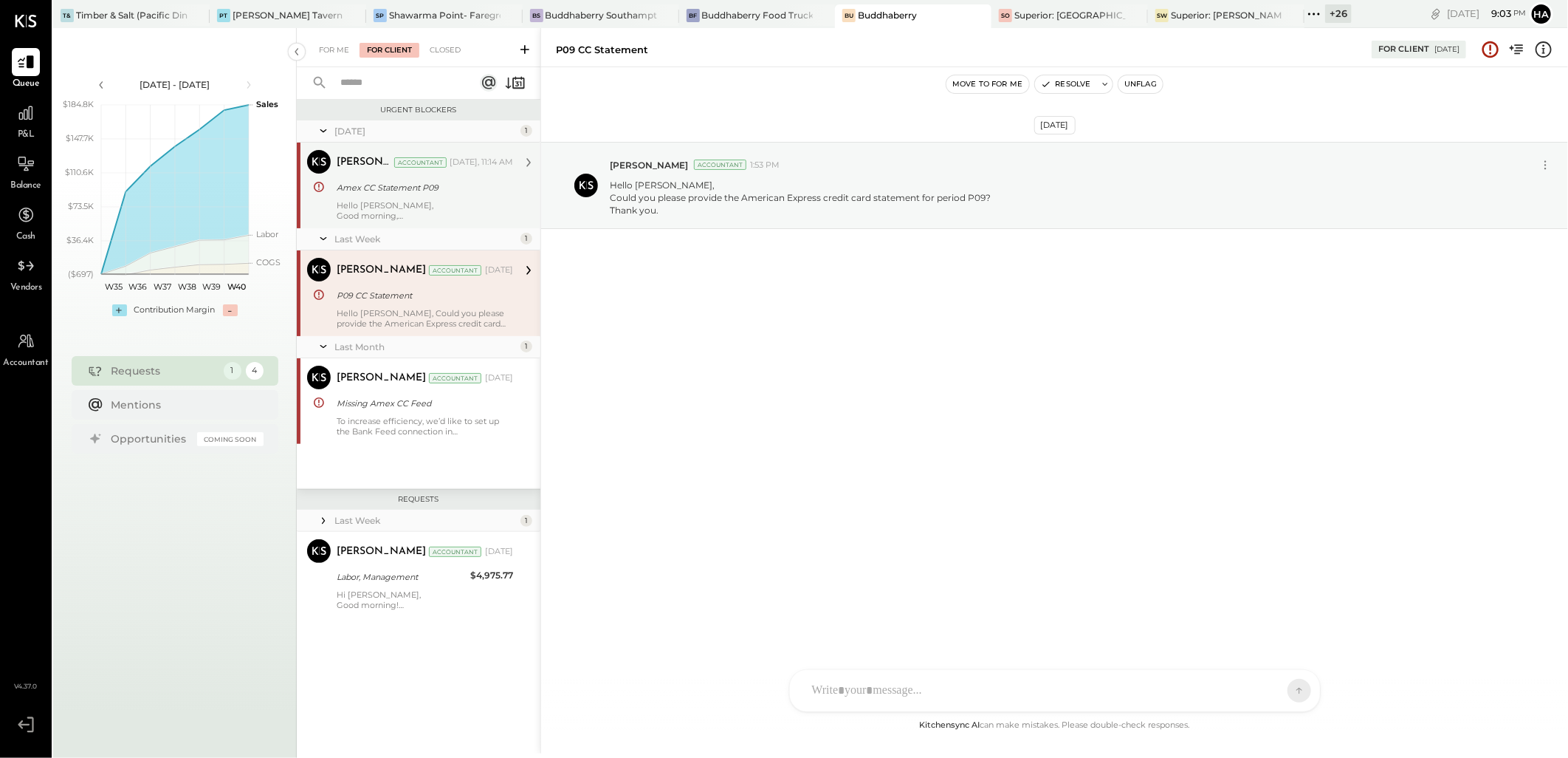
click at [413, 200] on div "Hello [PERSON_NAME], Good morning, Could you please provide the American Expres…" at bounding box center [425, 210] width 176 height 21
